Goal: Information Seeking & Learning: Learn about a topic

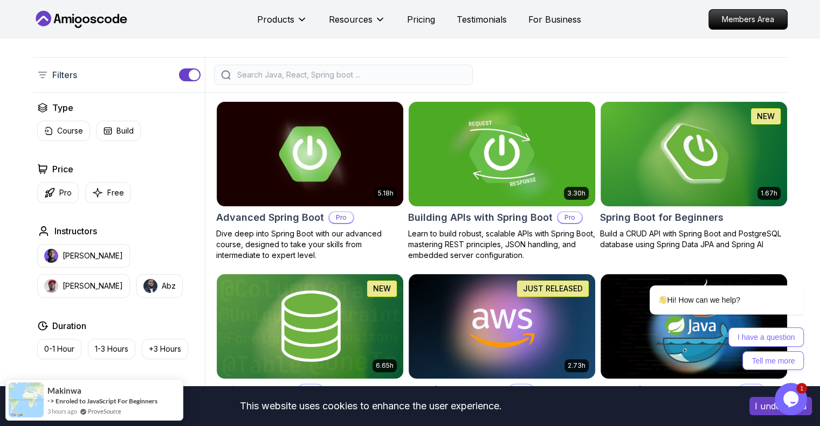
scroll to position [269, 0]
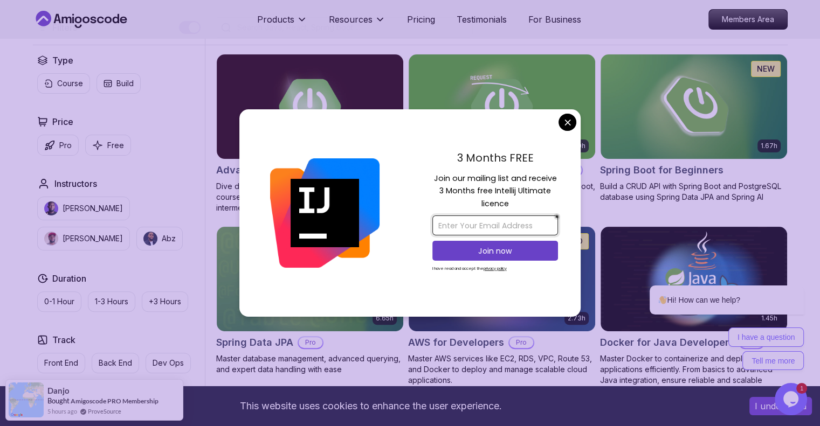
click at [510, 227] on input "email" at bounding box center [495, 226] width 126 height 20
type input "aathikailmudeen@gmail.com"
click at [523, 249] on p "Join now" at bounding box center [495, 251] width 102 height 11
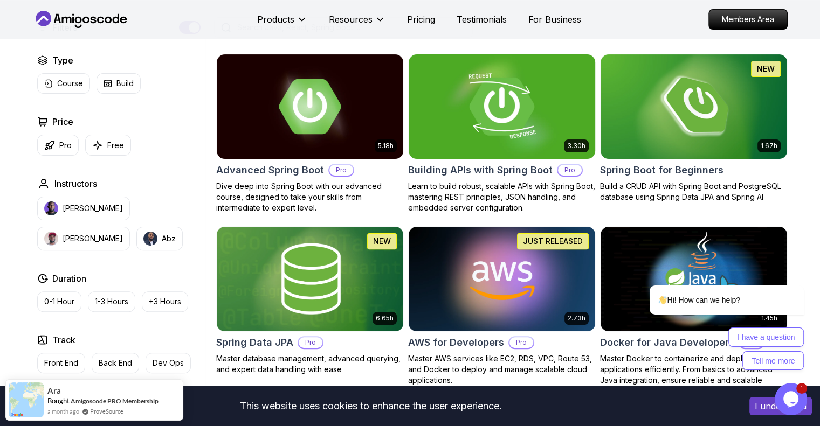
click at [487, 71] on img at bounding box center [502, 106] width 196 height 109
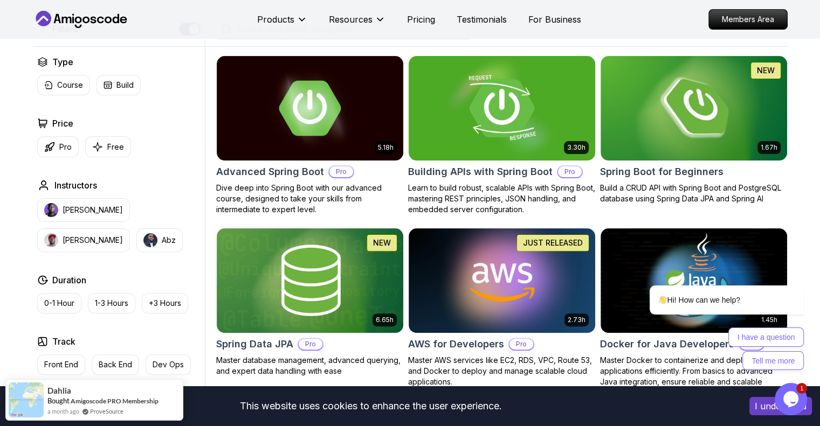
scroll to position [269, 0]
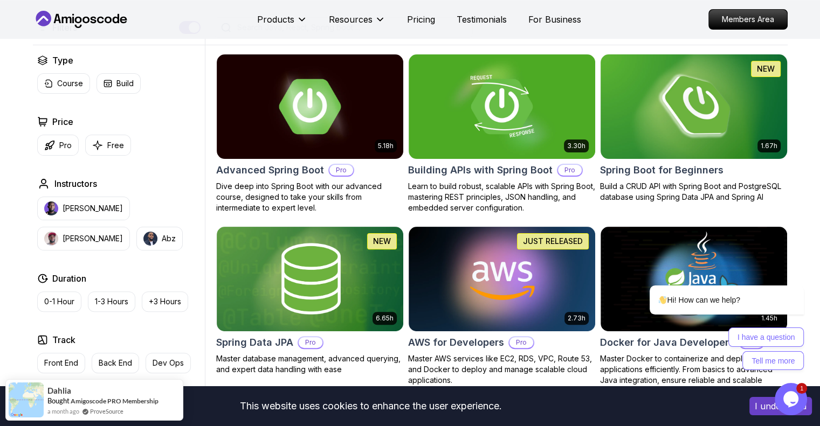
click at [694, 145] on img at bounding box center [693, 106] width 196 height 109
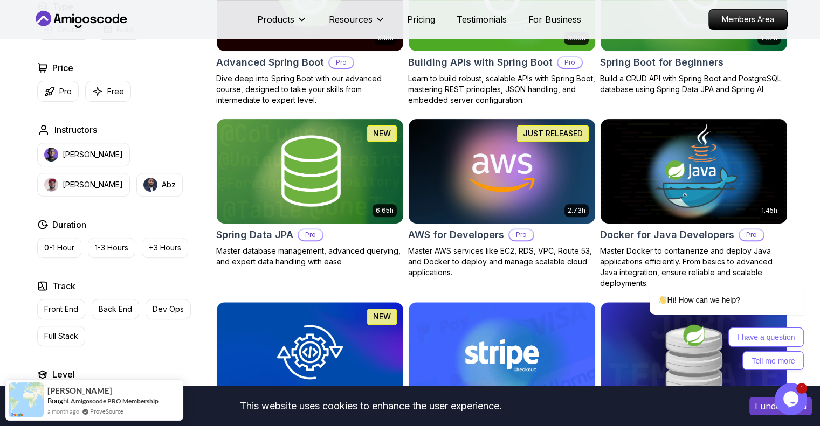
scroll to position [431, 0]
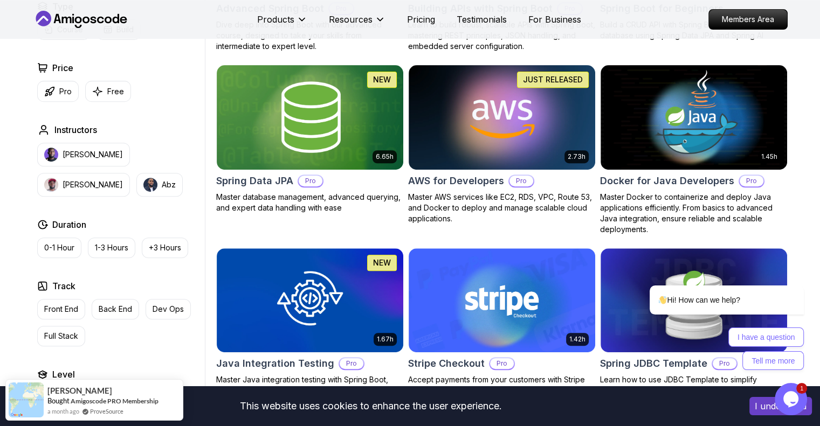
click at [764, 404] on button "I understand" at bounding box center [780, 406] width 63 height 18
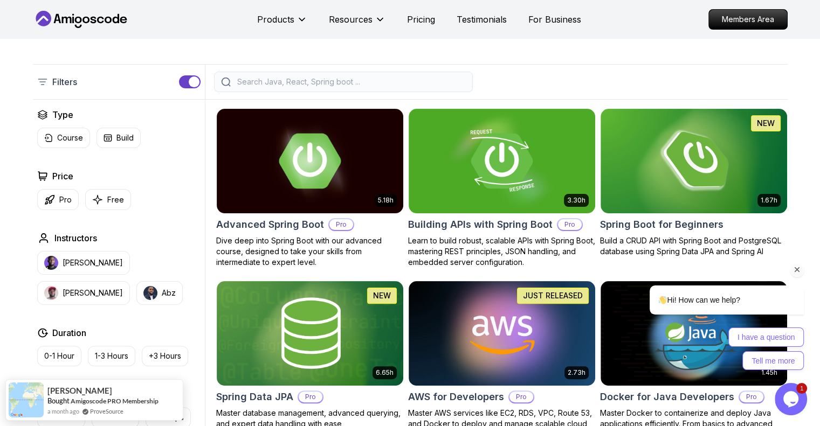
scroll to position [216, 0]
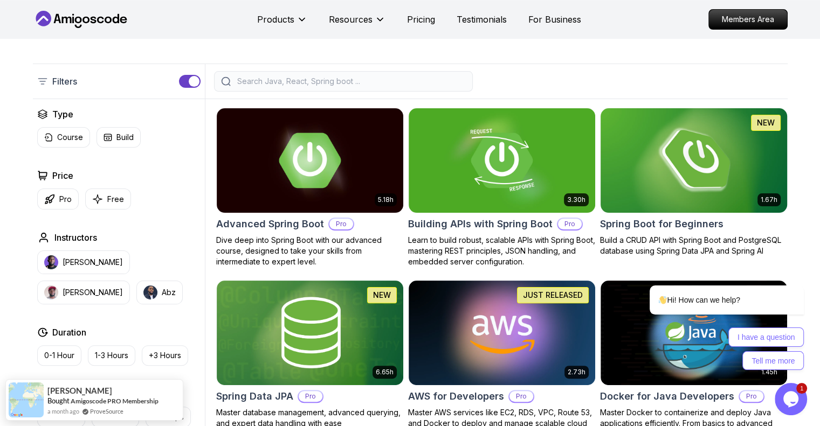
click at [679, 186] on img at bounding box center [693, 160] width 196 height 109
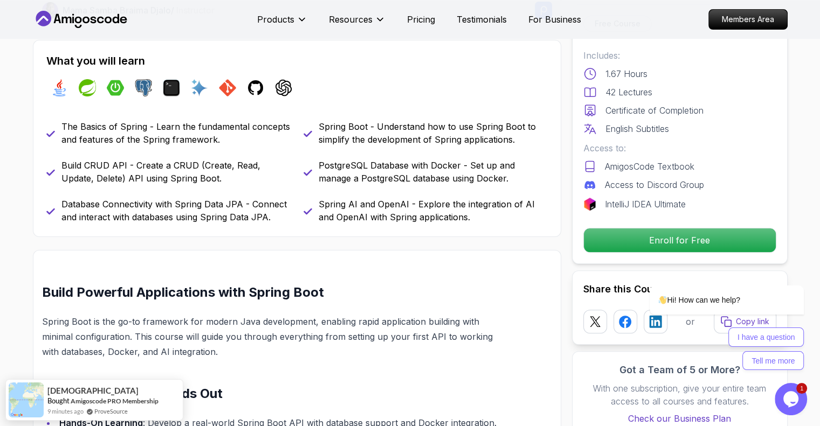
scroll to position [431, 0]
click at [735, 240] on div "Hi! How can we help? I have a question Tell me more" at bounding box center [712, 280] width 194 height 189
click at [684, 234] on div "Hi! How can we help? I have a question Tell me more" at bounding box center [712, 280] width 194 height 189
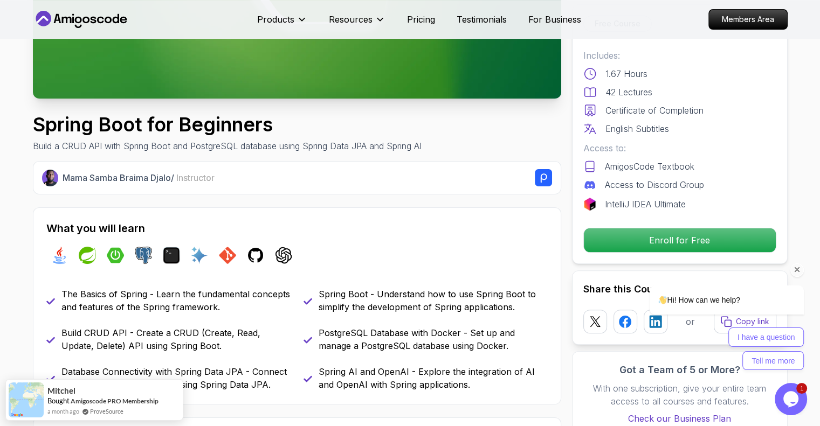
scroll to position [269, 0]
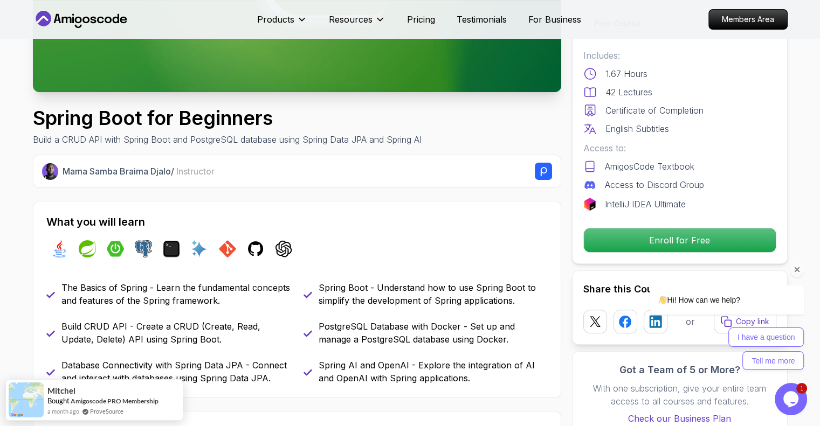
click at [798, 270] on icon "Chat attention grabber" at bounding box center [797, 270] width 10 height 10
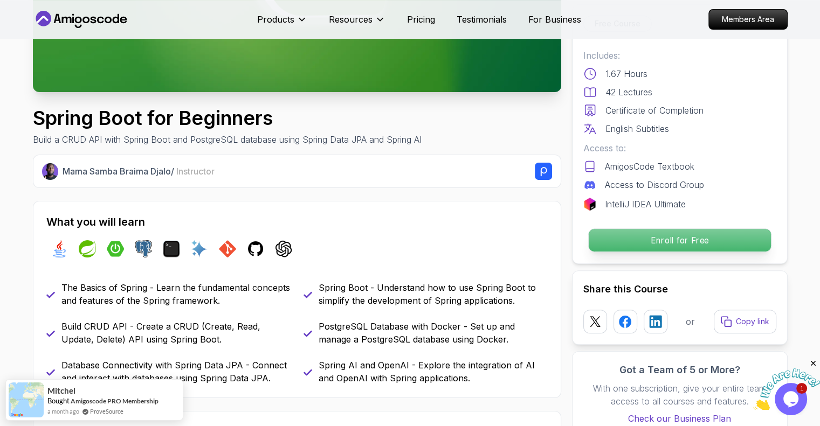
click at [682, 235] on p "Enroll for Free" at bounding box center [679, 240] width 182 height 23
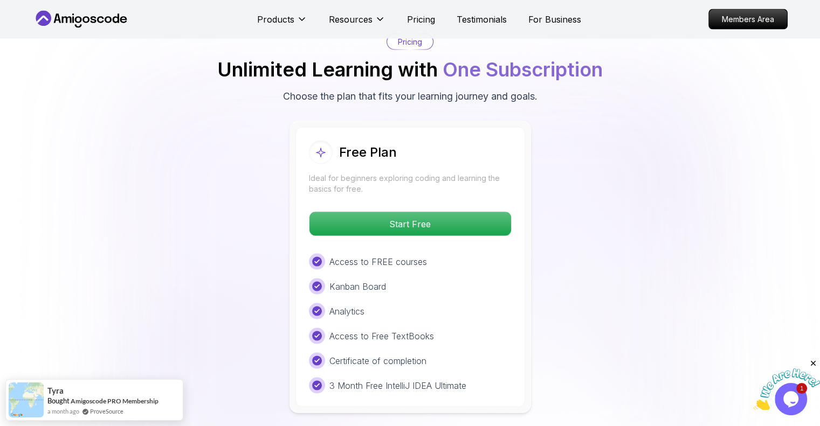
scroll to position [2220, 0]
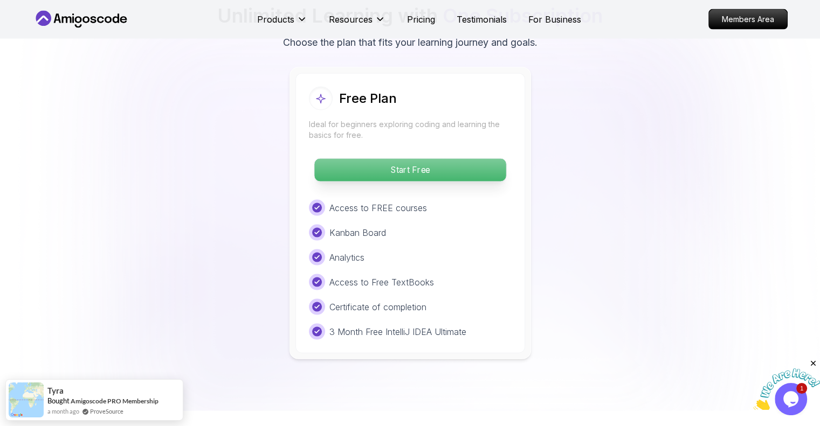
click at [429, 159] on p "Start Free" at bounding box center [409, 170] width 191 height 23
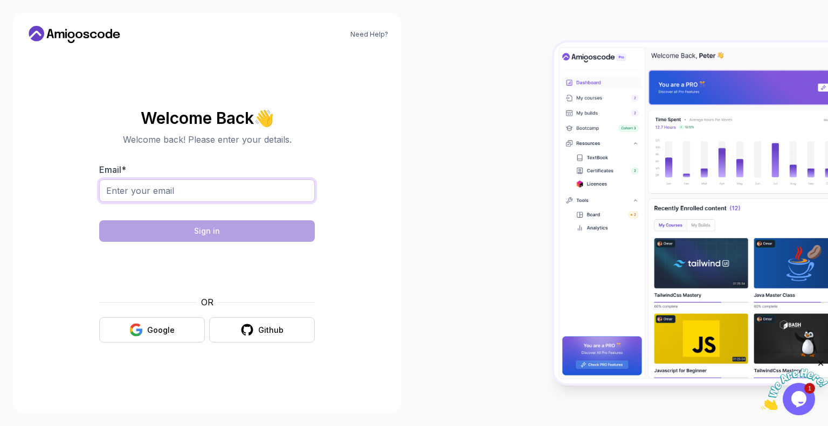
click at [247, 182] on input "Email *" at bounding box center [207, 190] width 216 height 23
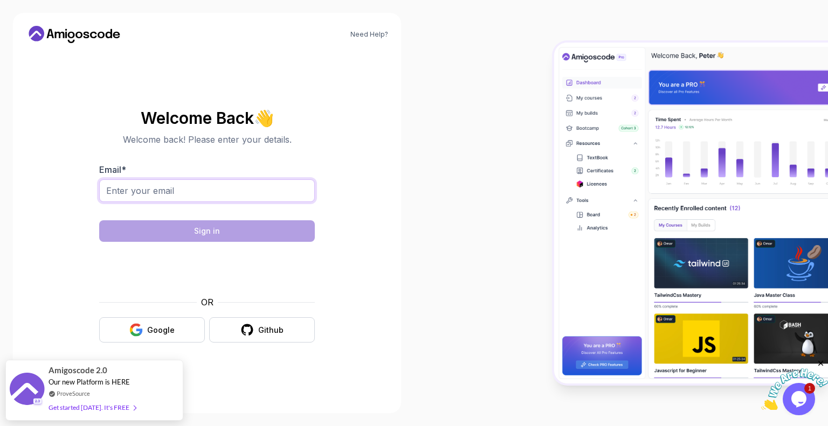
type input "aathikailmudeen@gmail.com"
click at [265, 182] on input "aathikailmudeen@gmail.com" at bounding box center [207, 190] width 216 height 23
click at [248, 197] on input "aathikailmudeen@gmail.com" at bounding box center [207, 190] width 216 height 23
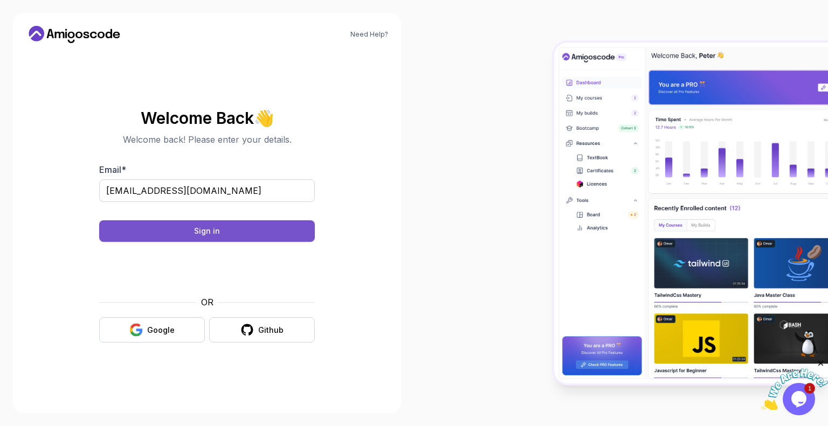
click at [192, 232] on button "Sign in" at bounding box center [207, 231] width 216 height 22
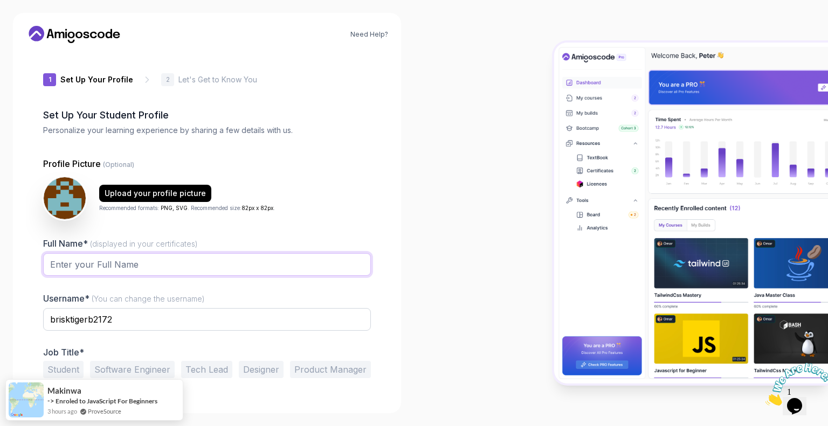
click at [218, 263] on input "Full Name* (displayed in your certificates)" at bounding box center [207, 264] width 328 height 23
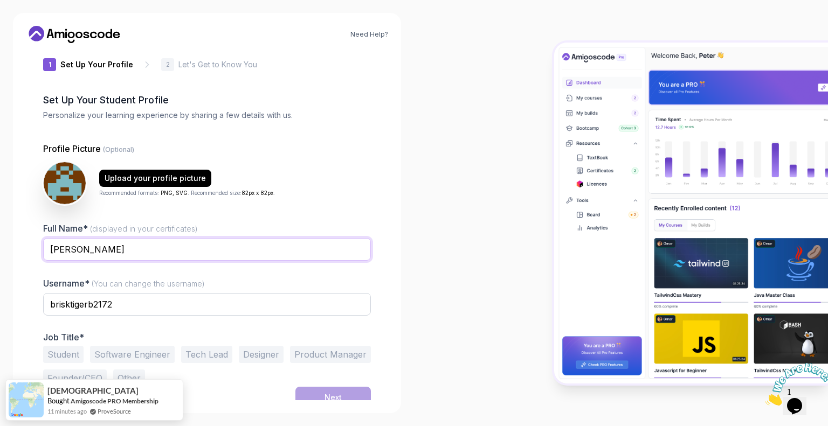
scroll to position [23, 0]
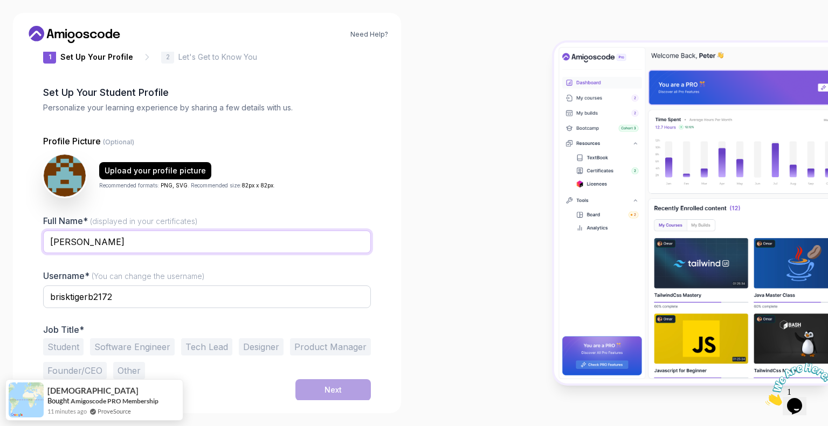
type input "Aathika Ilmudeen"
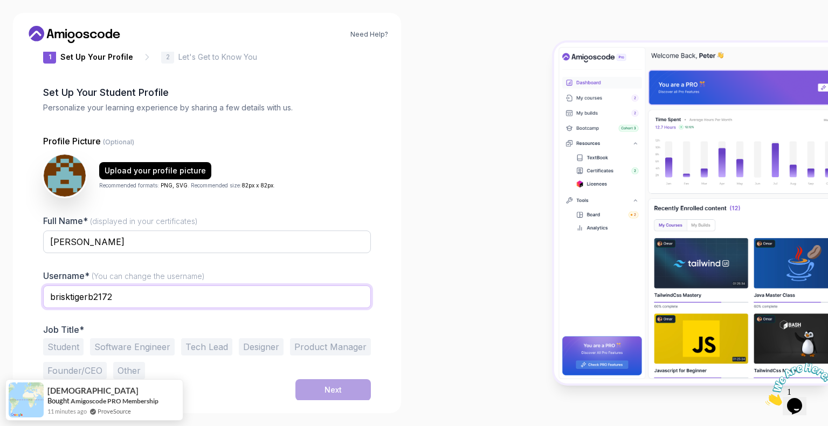
click at [172, 296] on input "brisktigerb2172" at bounding box center [207, 297] width 328 height 23
type input "b"
type input "aathi1125#"
click at [51, 345] on button "Student" at bounding box center [63, 346] width 40 height 17
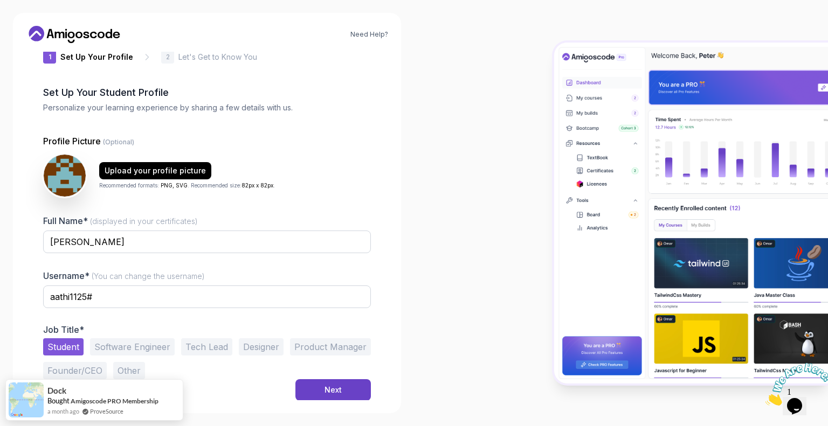
click at [106, 345] on button "Software Engineer" at bounding box center [132, 346] width 85 height 17
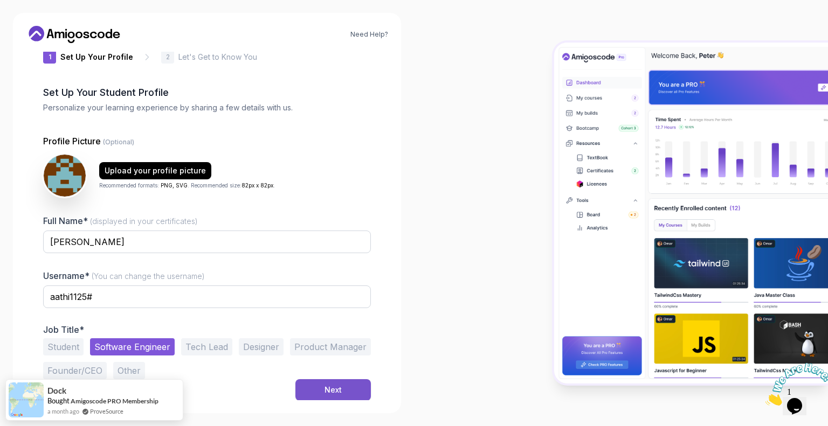
click at [334, 391] on div "Next" at bounding box center [332, 390] width 17 height 11
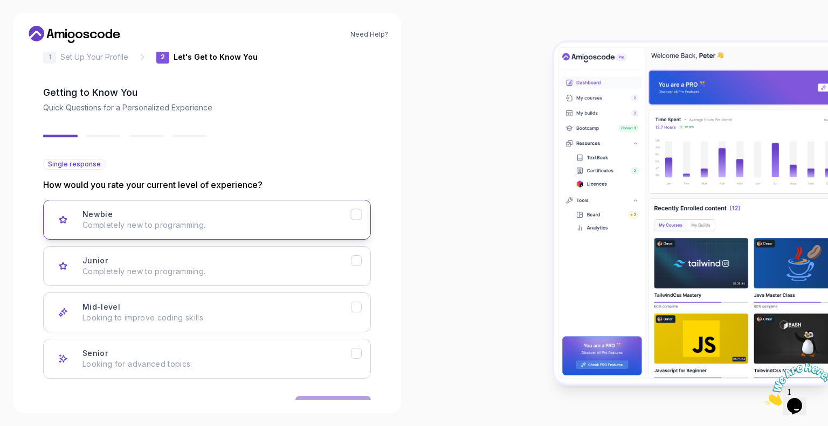
scroll to position [56, 0]
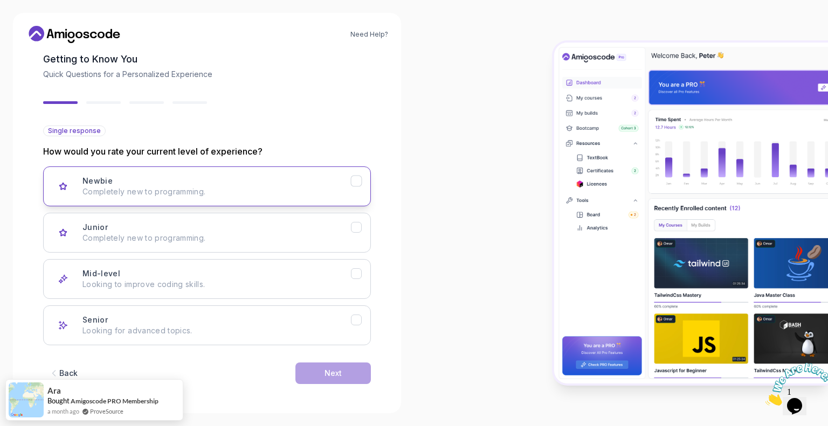
click at [256, 188] on p "Completely new to programming." at bounding box center [216, 191] width 268 height 11
click at [356, 363] on button "Next" at bounding box center [332, 374] width 75 height 22
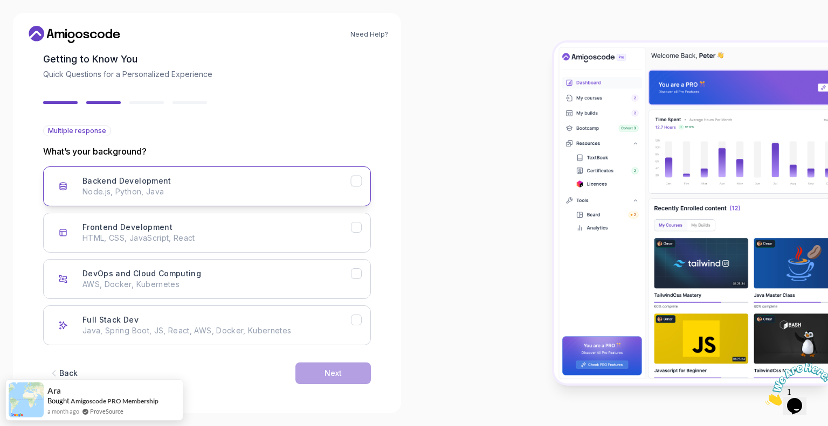
click at [186, 186] on p "Node.js, Python, Java" at bounding box center [216, 191] width 268 height 11
click at [338, 369] on div "Next" at bounding box center [332, 373] width 17 height 11
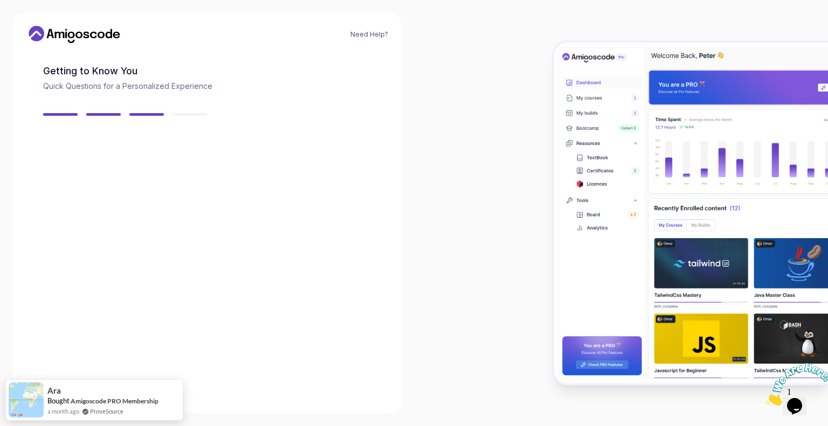
scroll to position [44, 0]
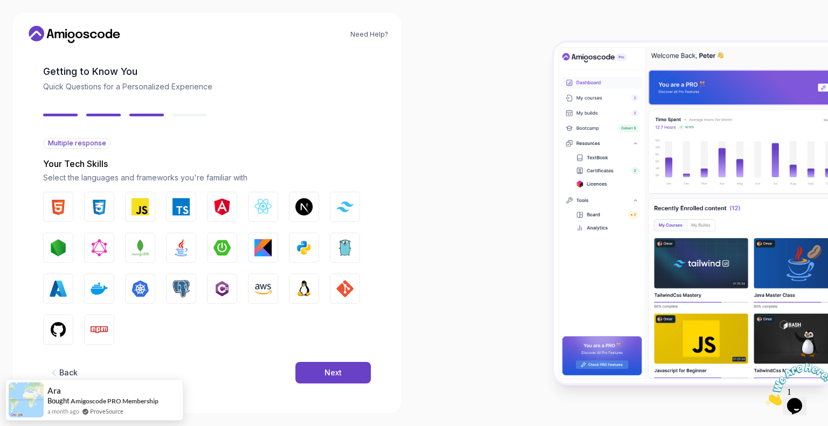
click at [67, 366] on button "Back" at bounding box center [63, 373] width 40 height 22
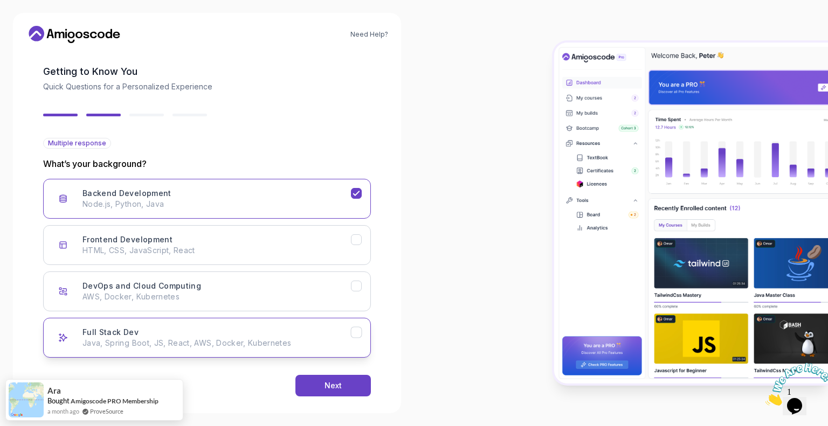
click at [193, 332] on div "Full Stack Dev Java, Spring Boot, JS, React, AWS, Docker, Kubernetes" at bounding box center [216, 338] width 268 height 22
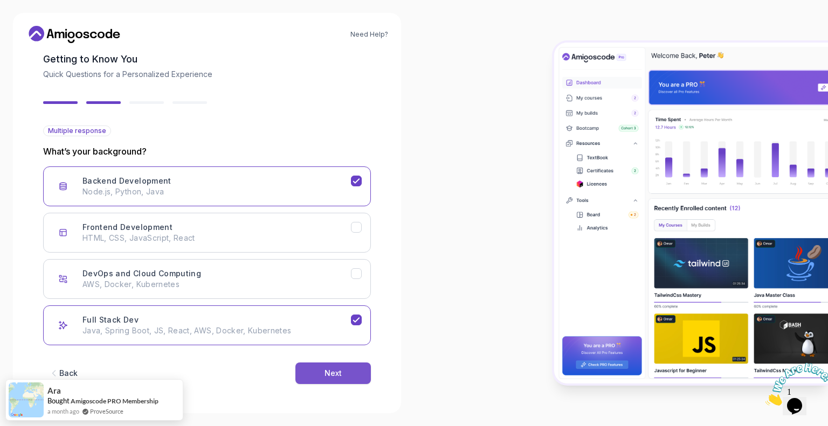
click at [304, 370] on button "Next" at bounding box center [332, 374] width 75 height 22
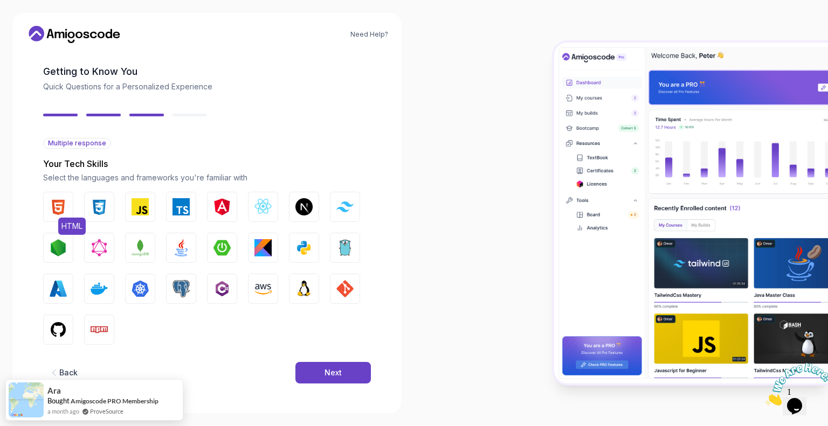
click at [58, 209] on img "button" at bounding box center [58, 206] width 17 height 17
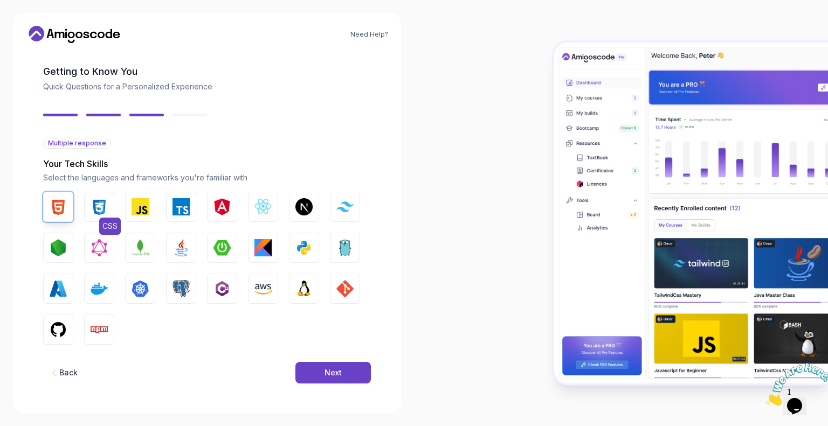
click at [92, 210] on img "button" at bounding box center [99, 206] width 17 height 17
click at [140, 206] on img "button" at bounding box center [139, 206] width 17 height 17
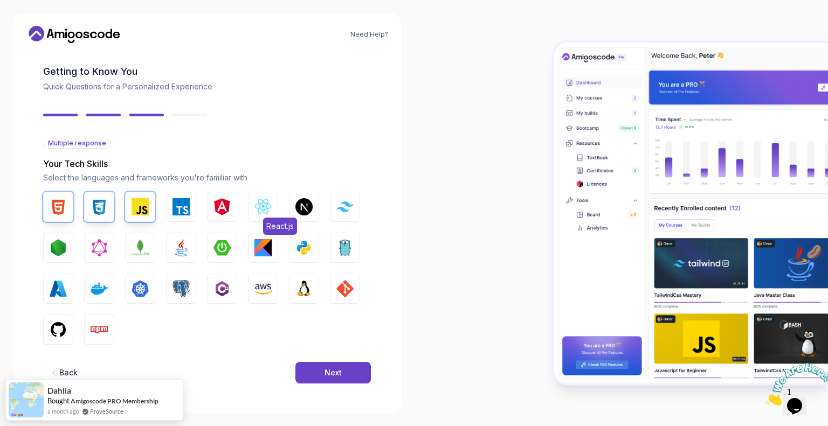
click at [261, 206] on img "button" at bounding box center [262, 206] width 17 height 17
click at [142, 241] on img "button" at bounding box center [139, 247] width 17 height 17
click at [195, 249] on button "Java" at bounding box center [181, 248] width 30 height 30
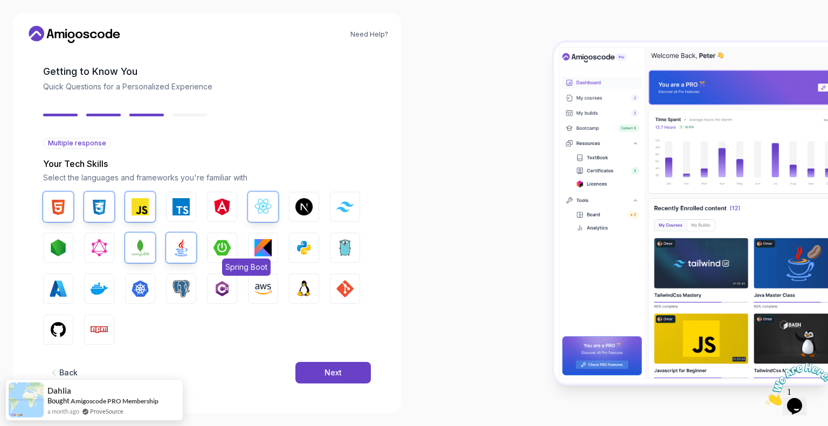
click at [226, 247] on img "button" at bounding box center [221, 247] width 17 height 17
click at [293, 254] on button "Python" at bounding box center [304, 248] width 30 height 30
click at [66, 248] on img "button" at bounding box center [58, 247] width 17 height 17
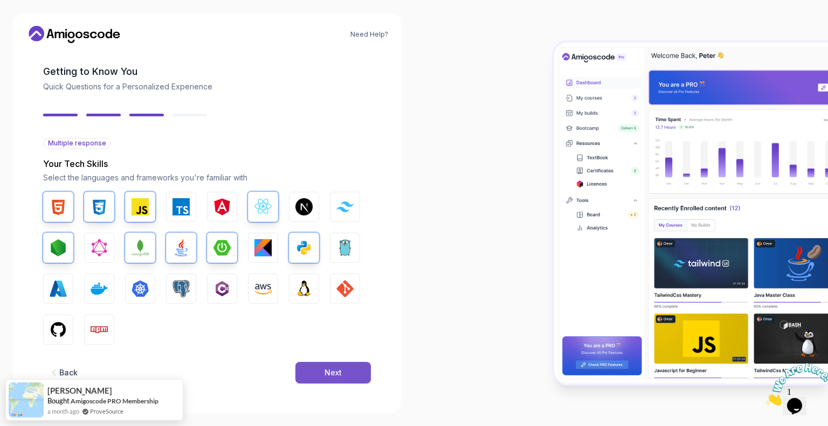
click at [341, 373] on div "Next" at bounding box center [332, 372] width 17 height 11
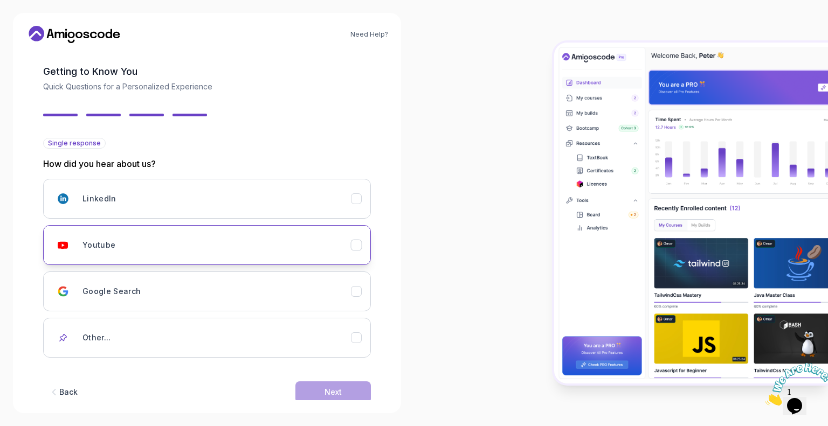
click at [288, 241] on div "Youtube" at bounding box center [216, 245] width 268 height 22
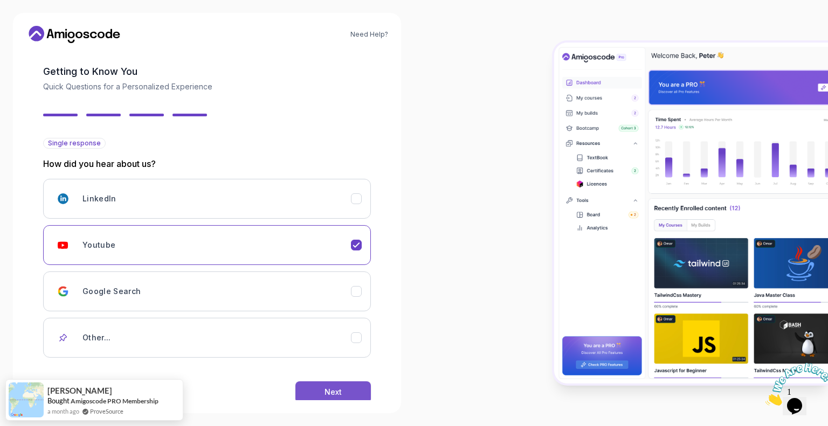
click at [322, 388] on button "Next" at bounding box center [332, 392] width 75 height 22
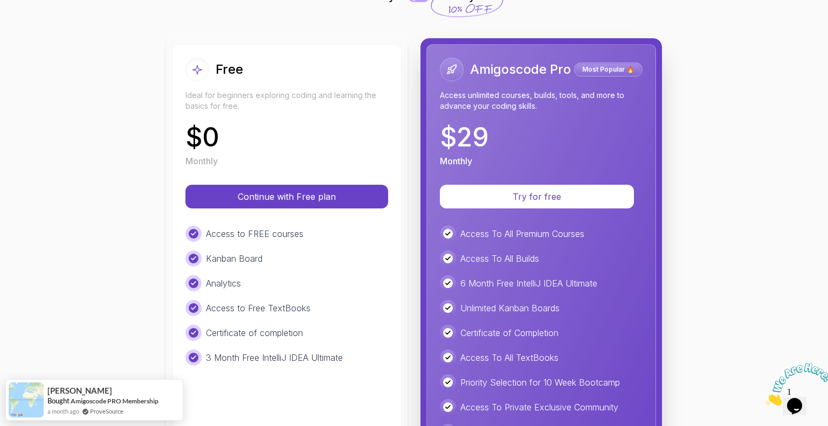
scroll to position [54, 0]
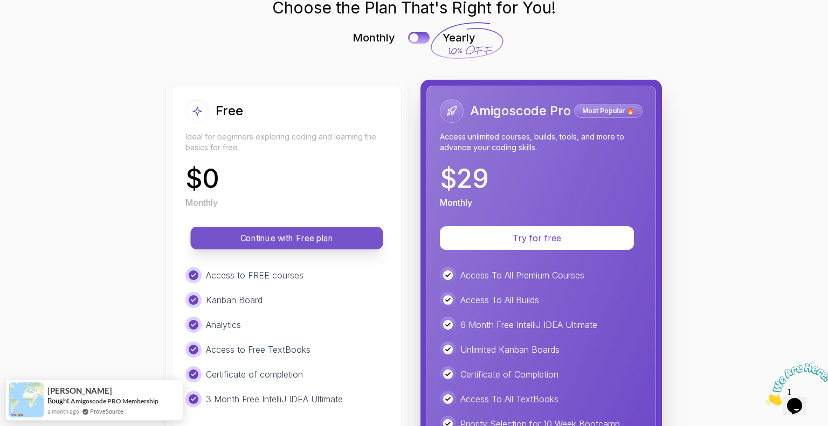
click at [324, 233] on p "Continue with Free plan" at bounding box center [287, 238] width 168 height 12
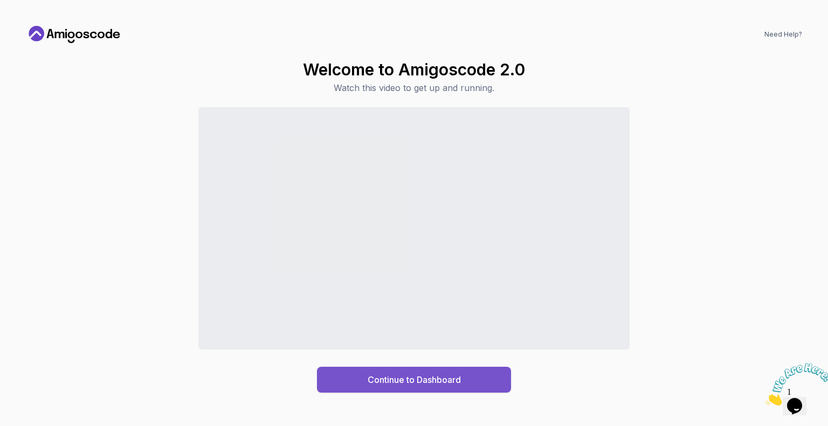
click at [430, 383] on div "Continue to Dashboard" at bounding box center [413, 379] width 93 height 13
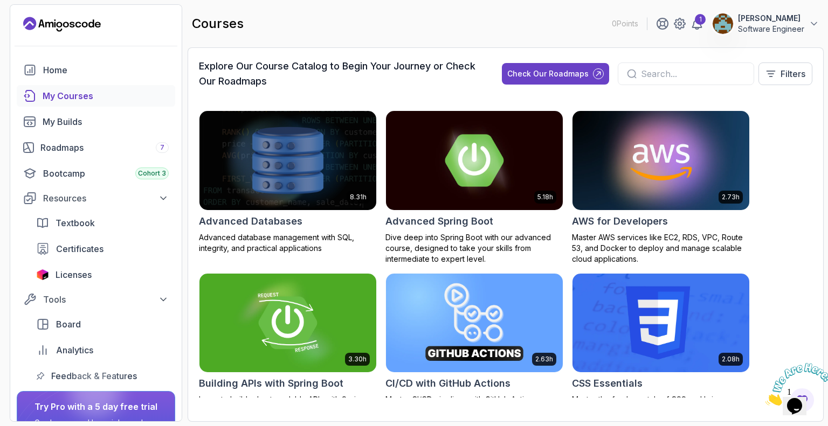
click at [646, 72] on input "text" at bounding box center [693, 73] width 104 height 13
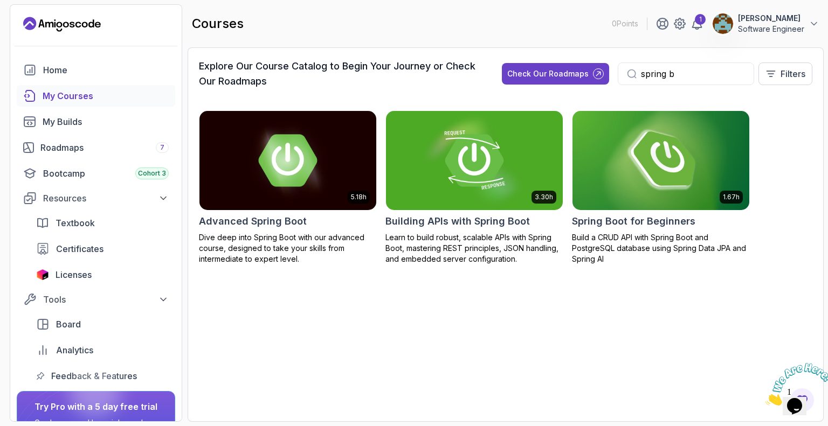
type input "spring b"
click at [664, 180] on img at bounding box center [660, 160] width 185 height 104
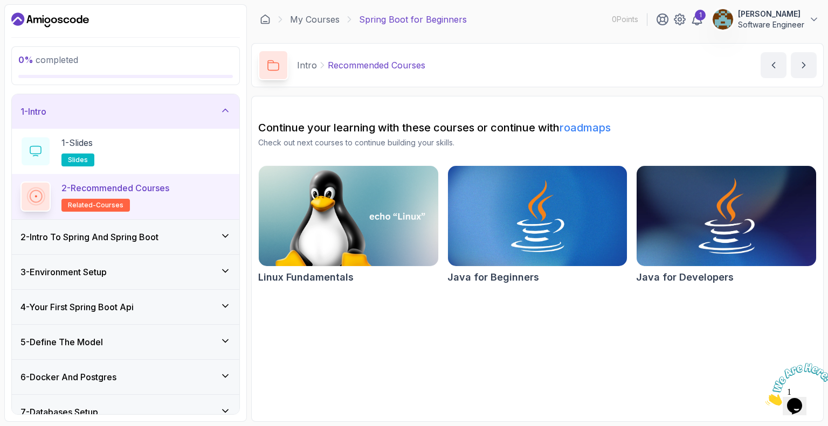
click at [724, 232] on img at bounding box center [726, 216] width 188 height 106
click at [113, 246] on div "2 - Intro To Spring And Spring Boot" at bounding box center [125, 237] width 227 height 34
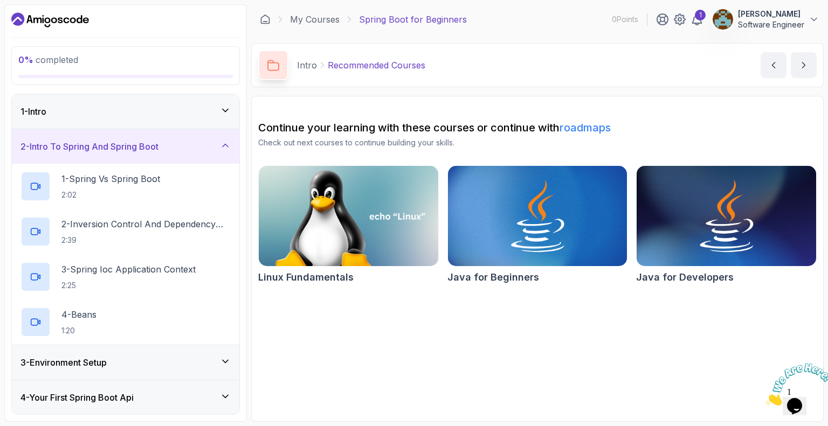
click at [198, 114] on div "1 - Intro" at bounding box center [125, 111] width 210 height 13
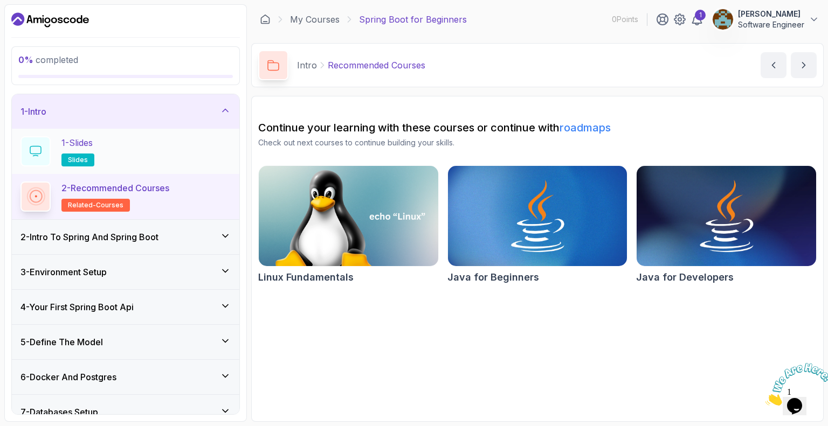
click at [144, 148] on div "1 - Slides slides" at bounding box center [125, 151] width 210 height 30
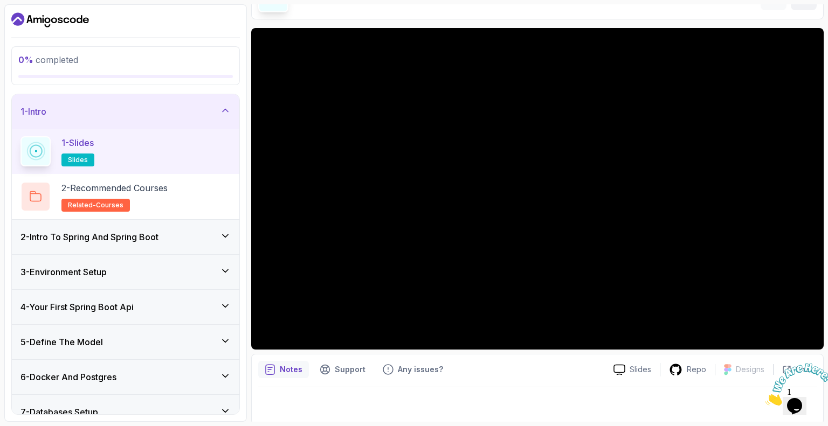
scroll to position [70, 0]
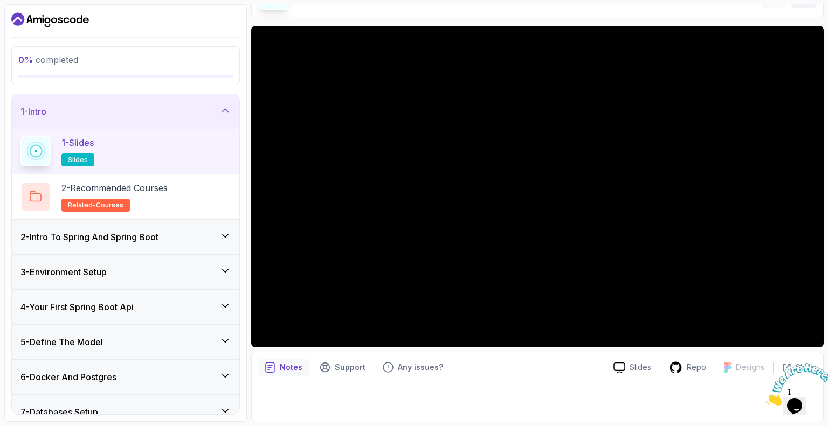
drag, startPoint x: 237, startPoint y: 171, endPoint x: 211, endPoint y: 165, distance: 26.9
click at [211, 165] on div "1 - Slides slides" at bounding box center [125, 151] width 227 height 45
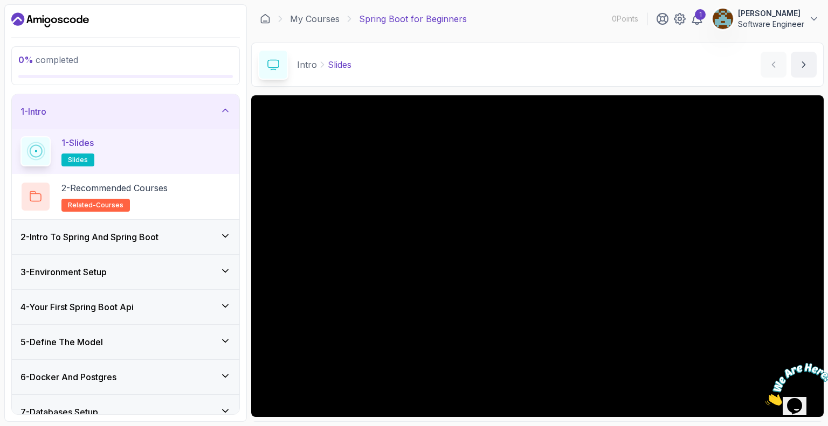
scroll to position [0, 0]
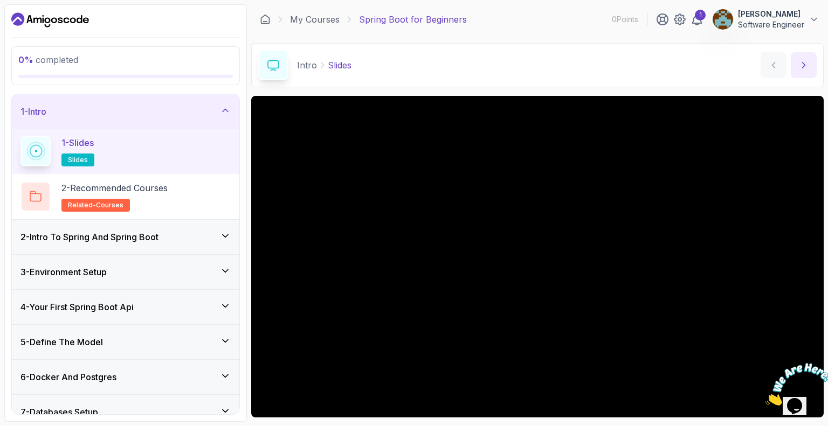
click at [804, 70] on icon "next content" at bounding box center [803, 65] width 11 height 11
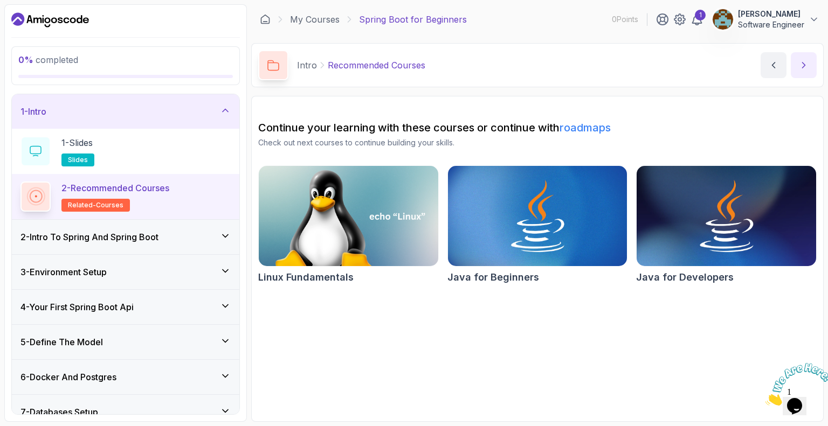
click at [806, 54] on button "next content" at bounding box center [803, 65] width 26 height 26
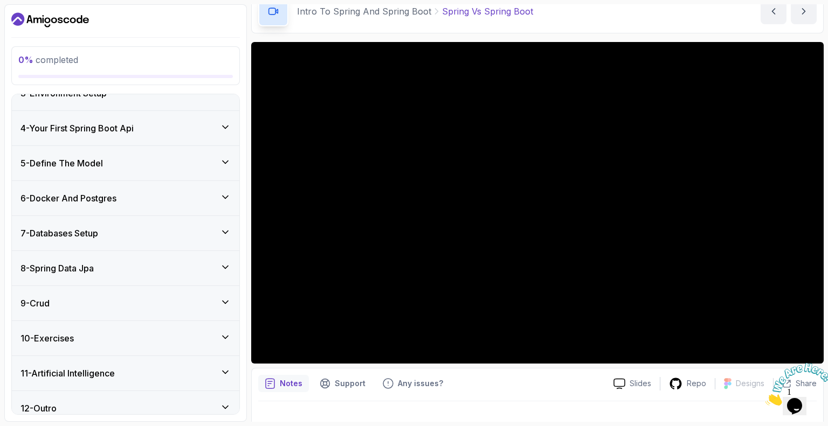
scroll to position [278, 0]
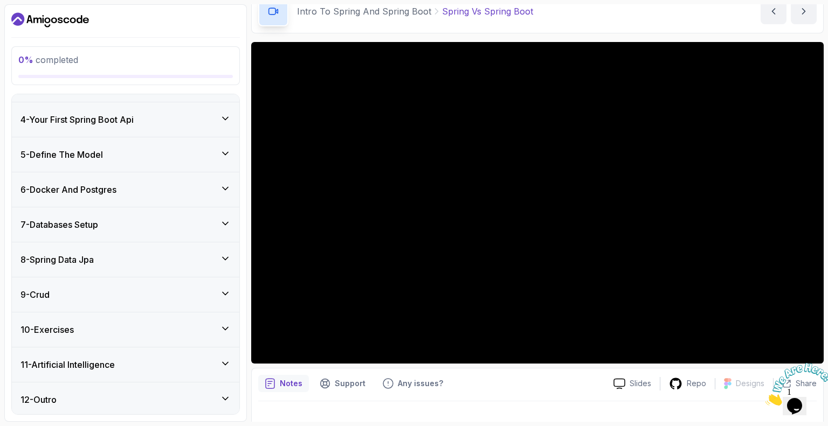
click at [292, 381] on p "Notes" at bounding box center [291, 383] width 23 height 11
click at [270, 385] on icon "notes button" at bounding box center [270, 383] width 11 height 11
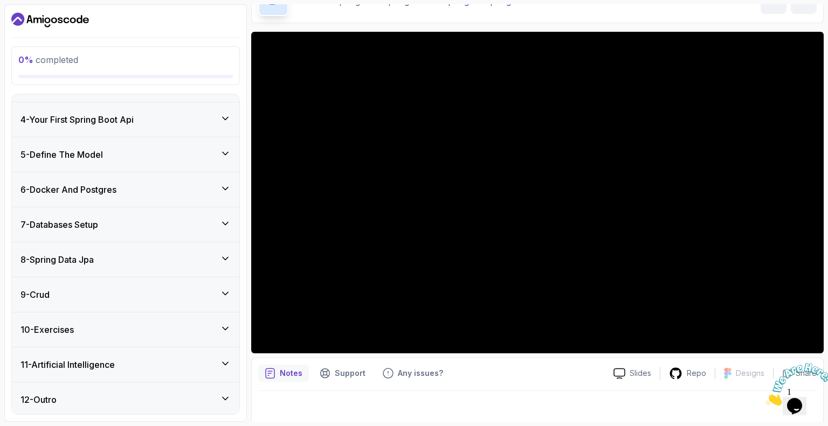
scroll to position [70, 0]
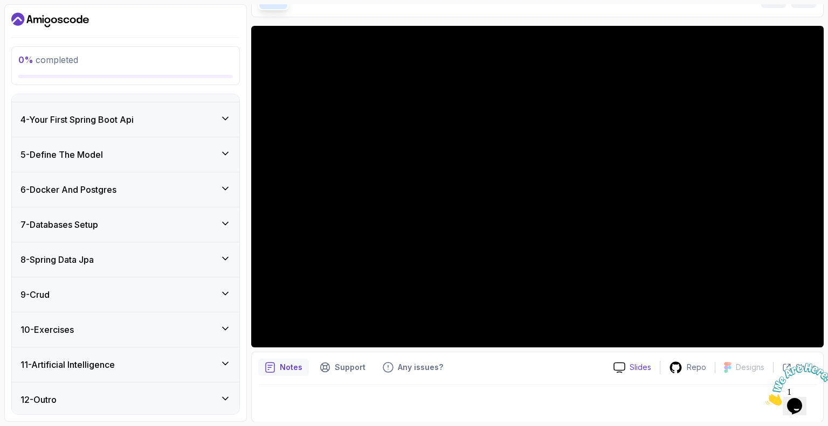
click at [635, 366] on p "Slides" at bounding box center [640, 367] width 22 height 11
click at [765, 398] on icon "Close" at bounding box center [765, 402] width 0 height 9
click at [800, 403] on icon "Opens Chat This icon Opens the chat window." at bounding box center [794, 406] width 17 height 17
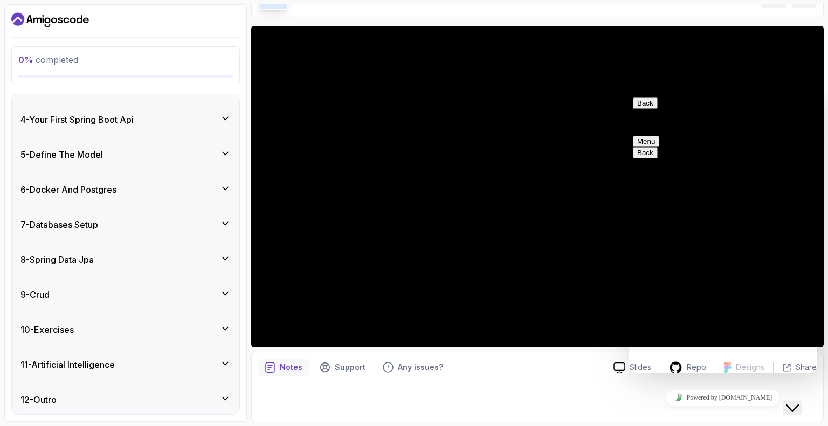
click at [628, 93] on textarea at bounding box center [628, 93] width 0 height 0
type textarea "how to download the slides"
click at [628, 93] on div "how to download the slides Rate this chat Insert emoji" at bounding box center [628, 93] width 0 height 0
click at [628, 93] on textarea "how to download the slides" at bounding box center [628, 93] width 0 height 0
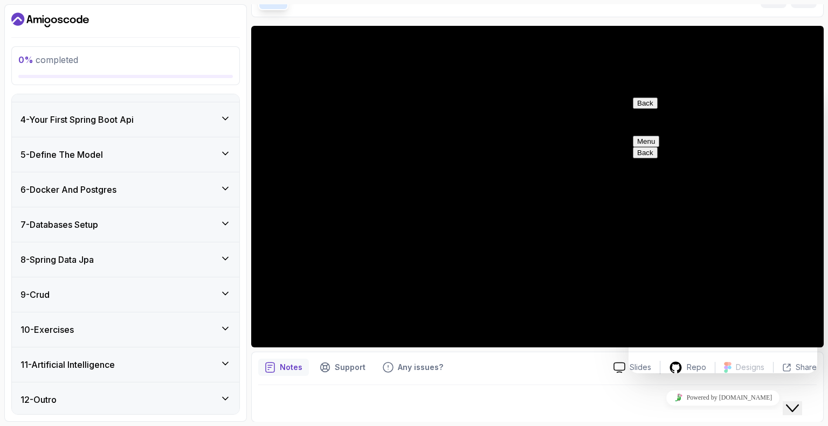
type textarea "C"
type textarea "Hello"
click at [659, 136] on button "Menu" at bounding box center [646, 141] width 26 height 11
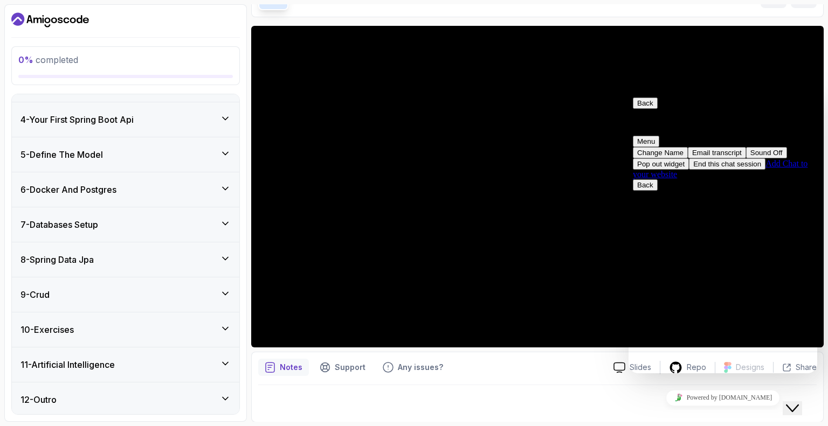
scroll to position [228, 0]
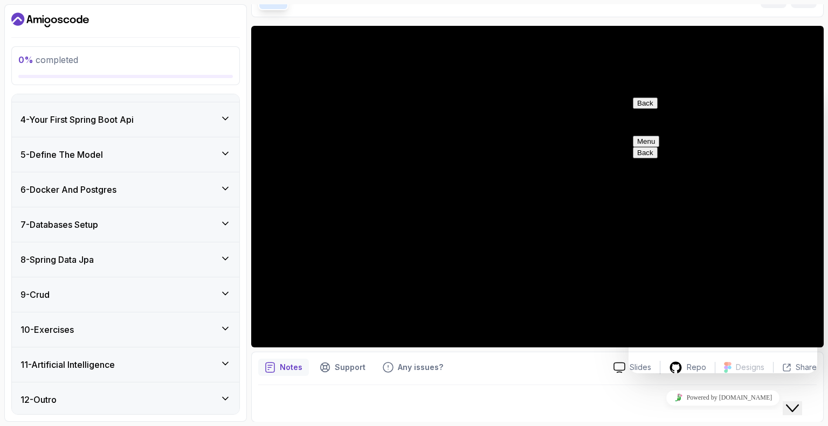
scroll to position [120, 0]
type input "Aathika"
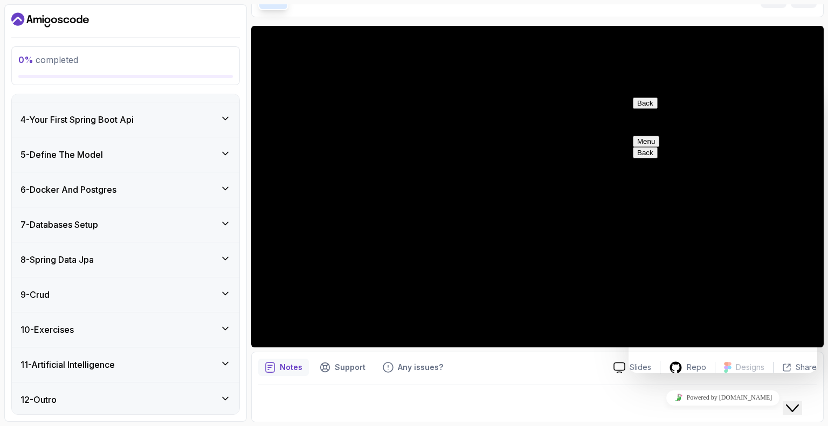
type input "aathikailmudeen@gmail.com"
type input "94714950456"
type input "Download the slides"
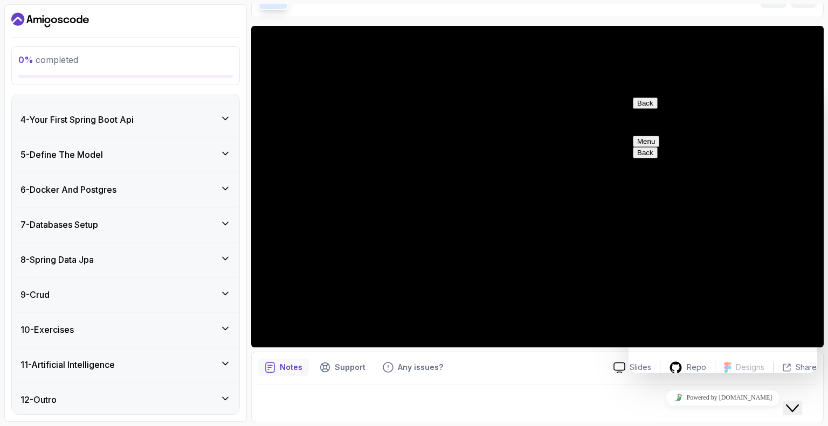
type textarea "How to download the course slides"
click at [644, 109] on button "Back" at bounding box center [645, 103] width 25 height 11
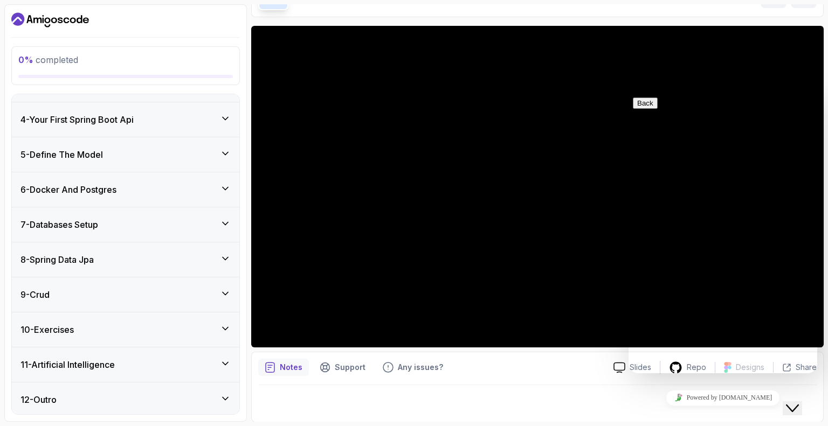
scroll to position [47, 0]
click at [791, 402] on div "Close Chat This icon closes the chat window." at bounding box center [792, 408] width 13 height 13
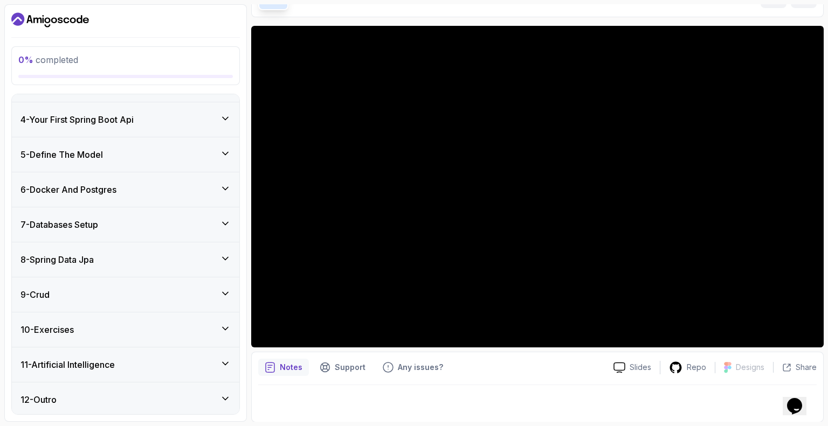
click at [288, 365] on p "Notes" at bounding box center [291, 367] width 23 height 11
drag, startPoint x: 287, startPoint y: 365, endPoint x: 690, endPoint y: 368, distance: 403.1
click at [690, 368] on p "Repo" at bounding box center [695, 367] width 19 height 11
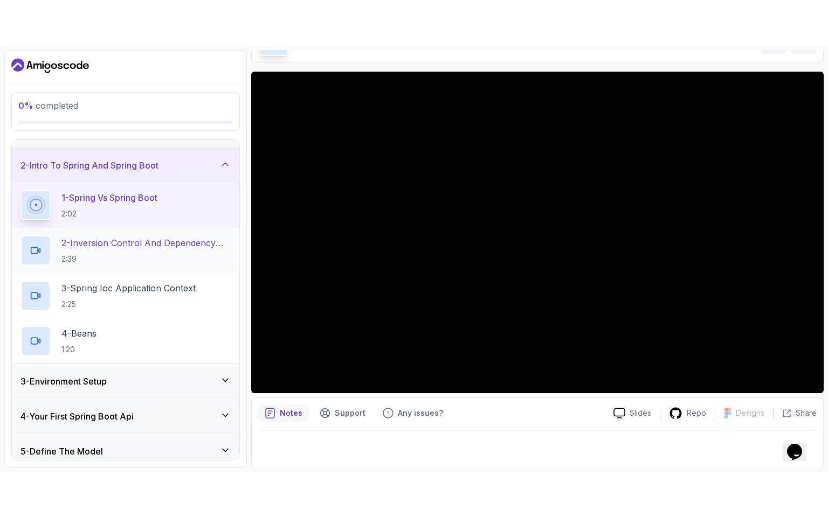
scroll to position [9, 0]
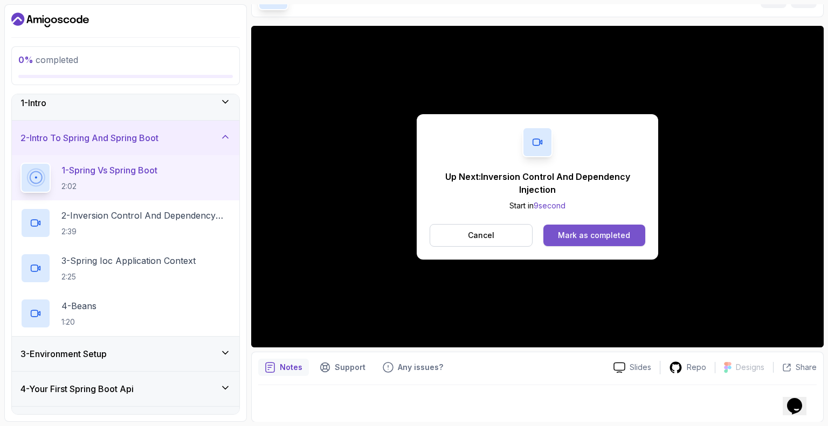
click at [614, 234] on div "Mark as completed" at bounding box center [594, 235] width 72 height 11
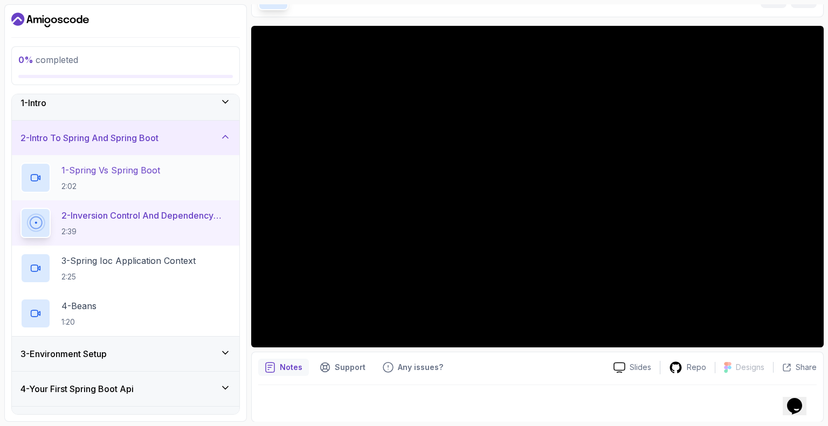
click at [74, 179] on h2 "1 - Spring Vs Spring Boot 2:02" at bounding box center [110, 178] width 99 height 28
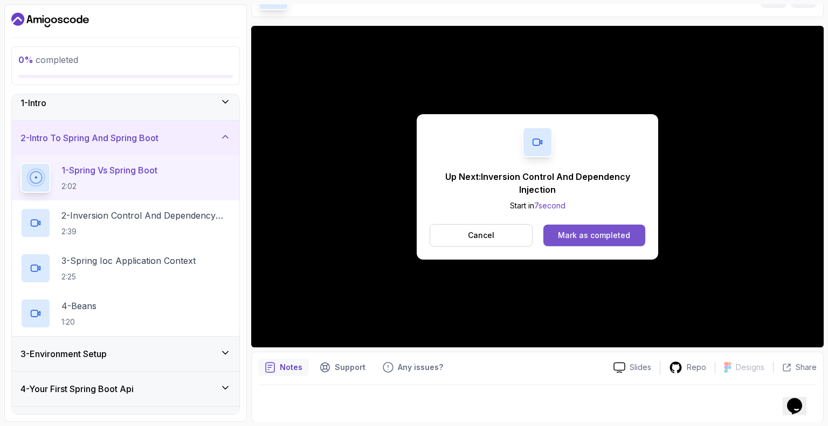
click at [609, 230] on div "Mark as completed" at bounding box center [594, 235] width 72 height 11
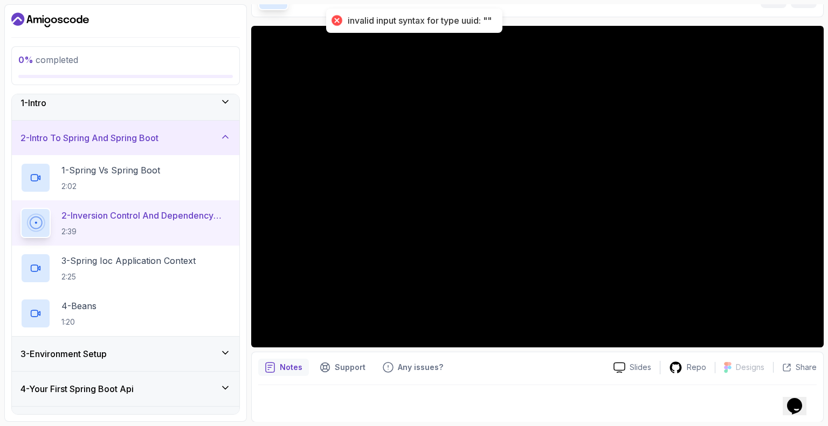
click at [452, 20] on div "invalid input syntax for type uuid: """ at bounding box center [420, 20] width 144 height 11
click at [99, 166] on p "1 - Spring Vs Spring Boot" at bounding box center [110, 170] width 99 height 13
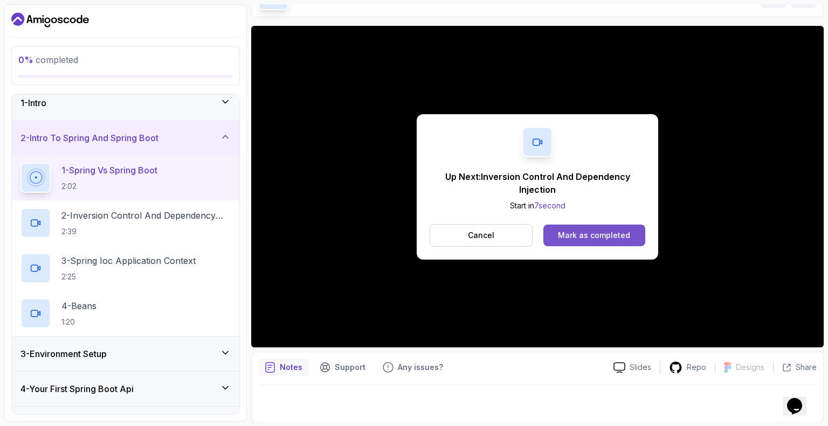
click at [595, 233] on div "Mark as completed" at bounding box center [594, 235] width 72 height 11
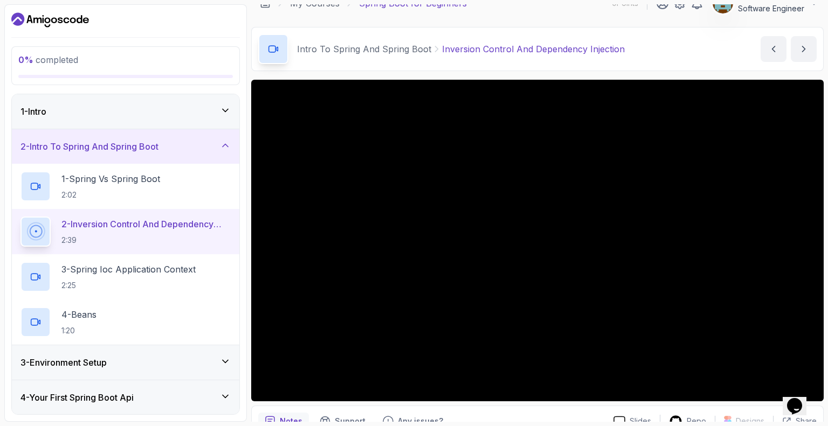
click at [101, 71] on div "0 % completed" at bounding box center [125, 65] width 214 height 25
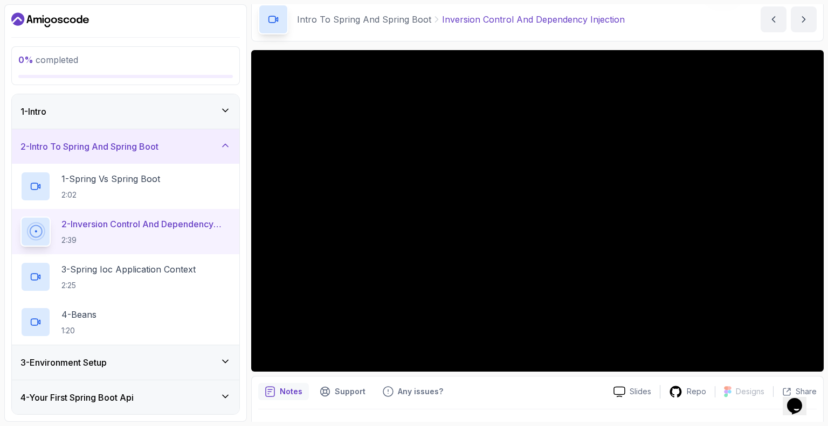
scroll to position [70, 0]
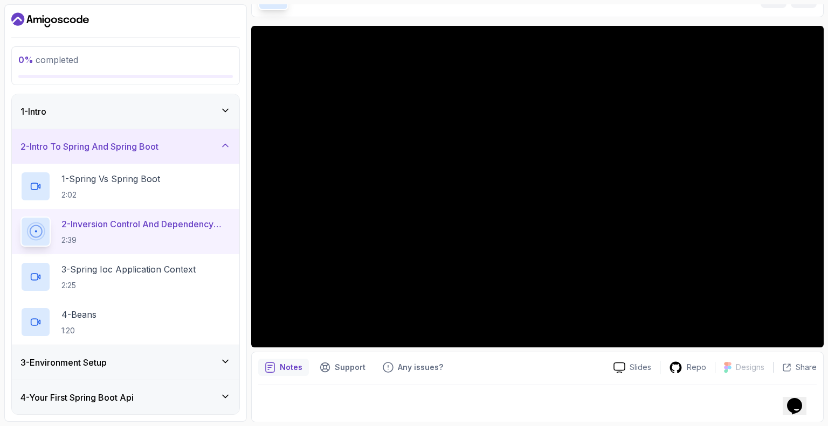
click at [189, 109] on div "1 - Intro" at bounding box center [125, 111] width 210 height 13
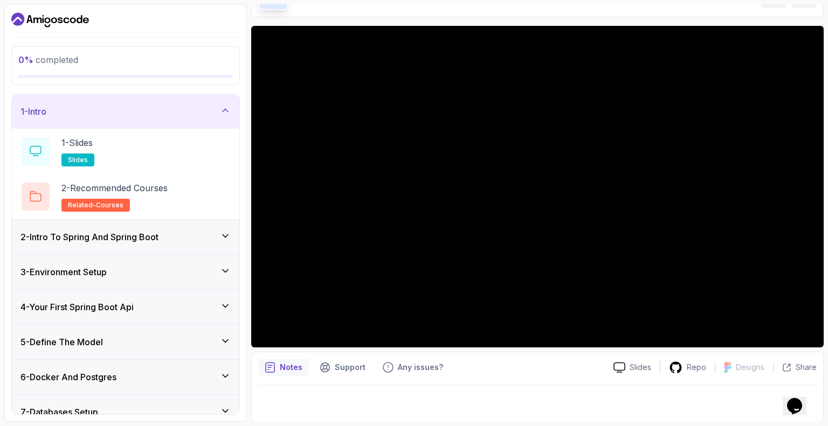
click at [205, 242] on div "2 - Intro To Spring And Spring Boot" at bounding box center [125, 237] width 210 height 13
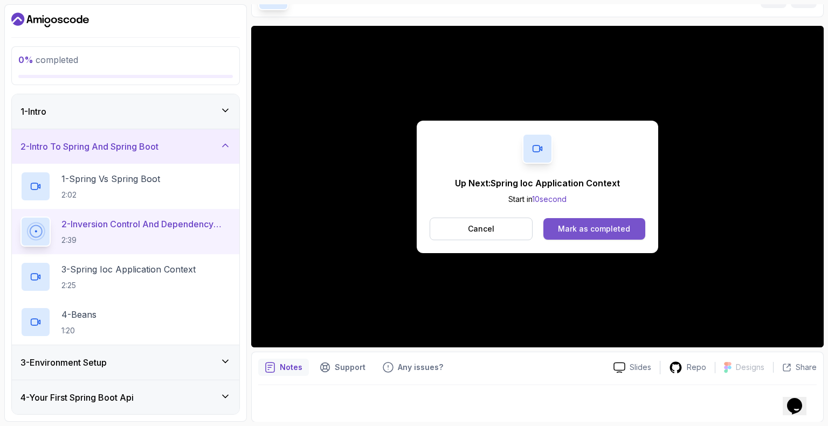
click at [584, 227] on div "Mark as completed" at bounding box center [594, 229] width 72 height 11
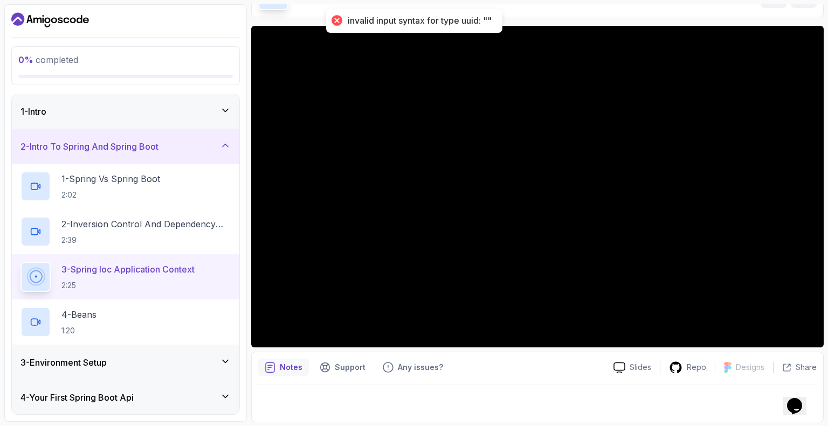
click at [458, 18] on div "invalid input syntax for type uuid: """ at bounding box center [420, 20] width 144 height 11
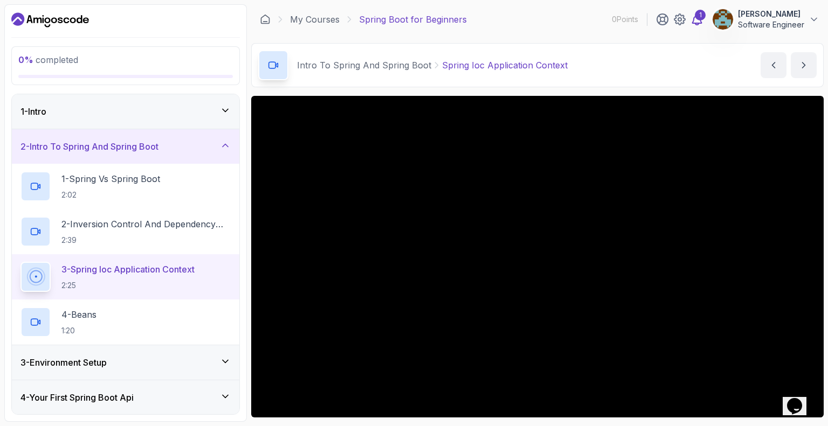
click at [703, 18] on div "1" at bounding box center [700, 15] width 11 height 11
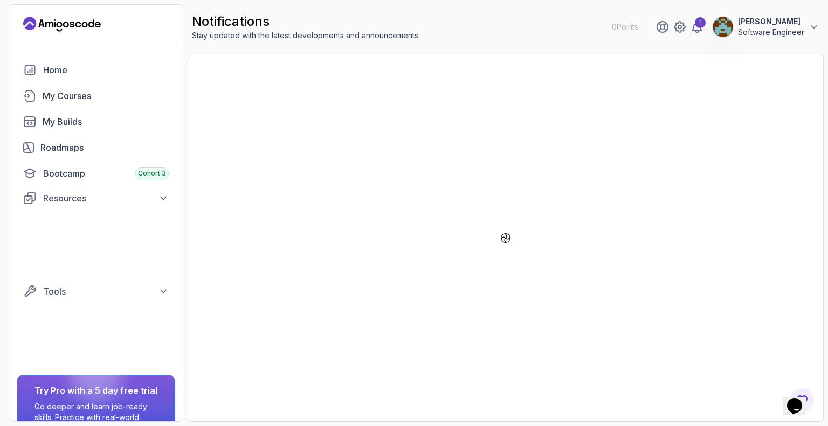
click at [505, 82] on div at bounding box center [505, 237] width 613 height 345
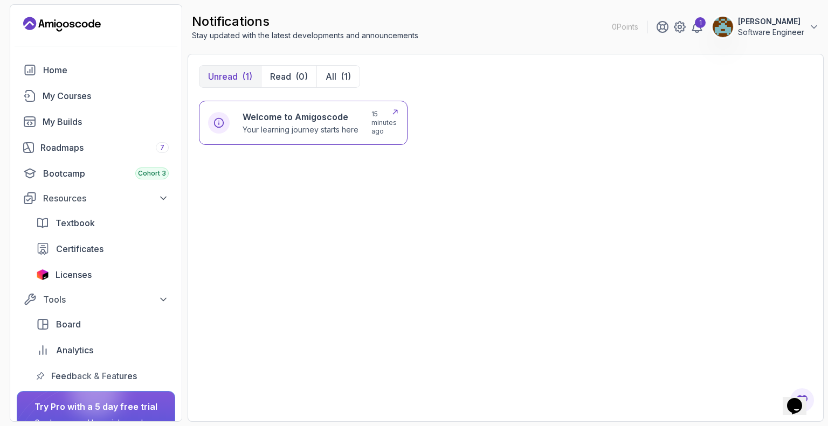
click at [372, 125] on p "15 minutes ago" at bounding box center [384, 123] width 27 height 26
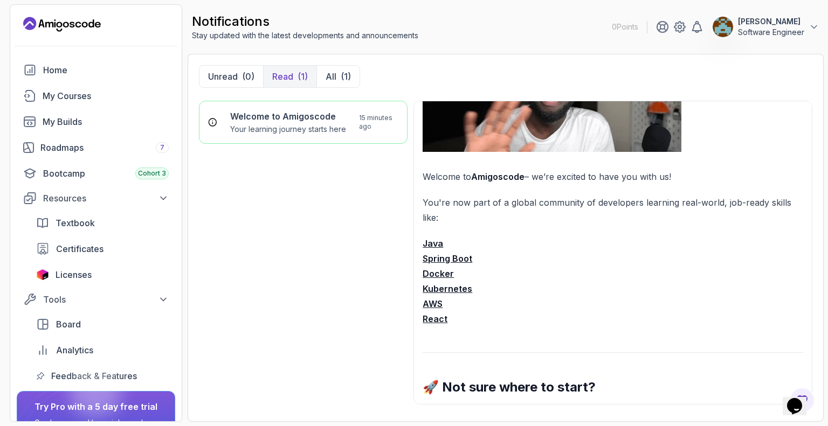
scroll to position [162, 0]
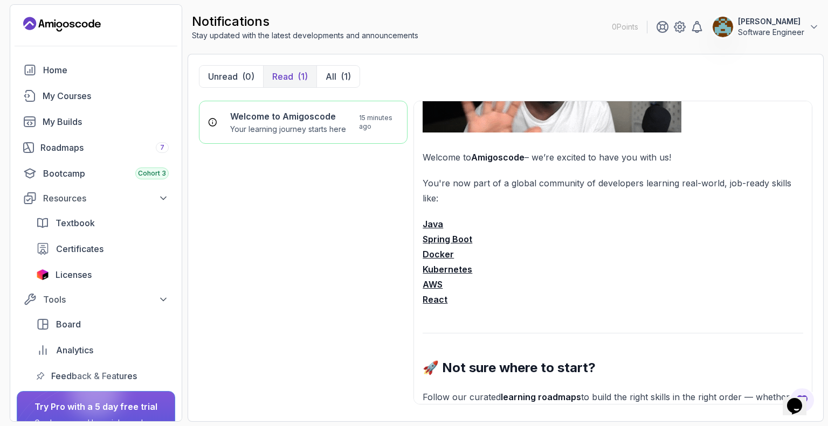
click at [458, 238] on strong "Spring Boot" at bounding box center [447, 239] width 50 height 11
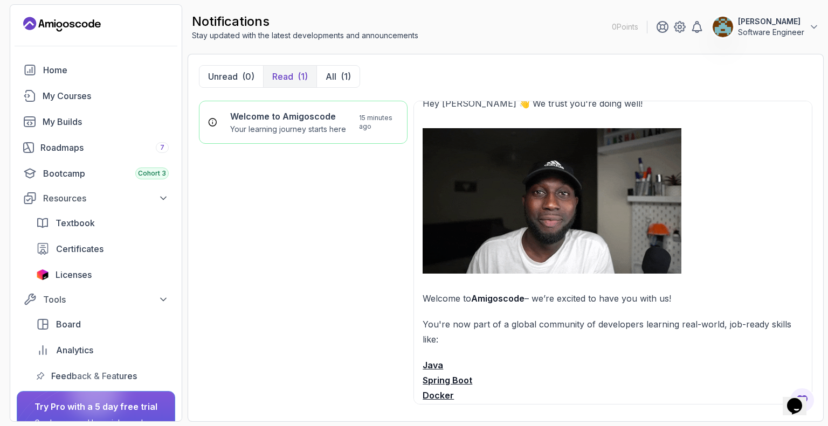
scroll to position [0, 0]
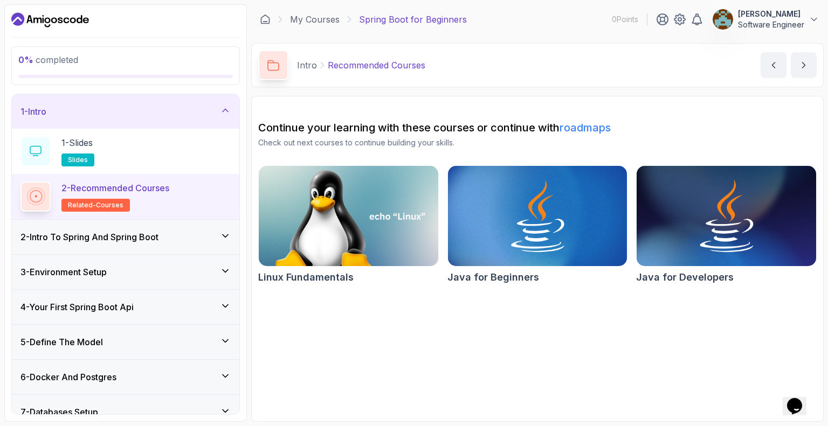
click at [225, 242] on div "2 - Intro To Spring And Spring Boot" at bounding box center [125, 237] width 210 height 13
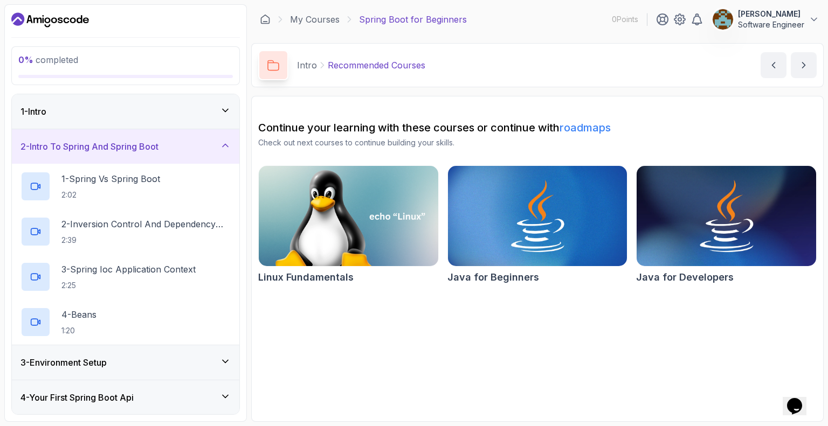
click at [223, 150] on icon at bounding box center [225, 145] width 11 height 11
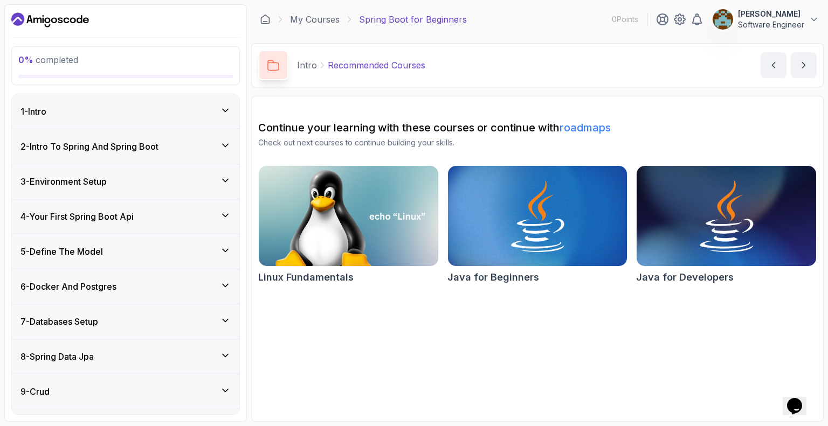
click at [225, 190] on div "3 - Environment Setup" at bounding box center [125, 181] width 227 height 34
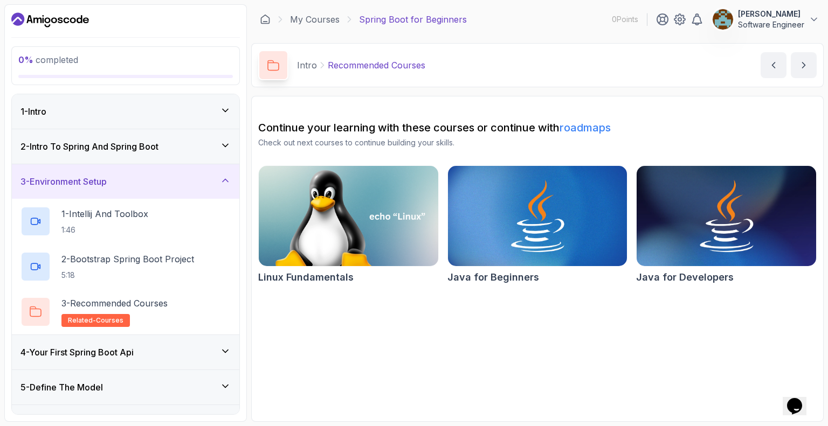
click at [225, 187] on div "3 - Environment Setup" at bounding box center [125, 181] width 210 height 13
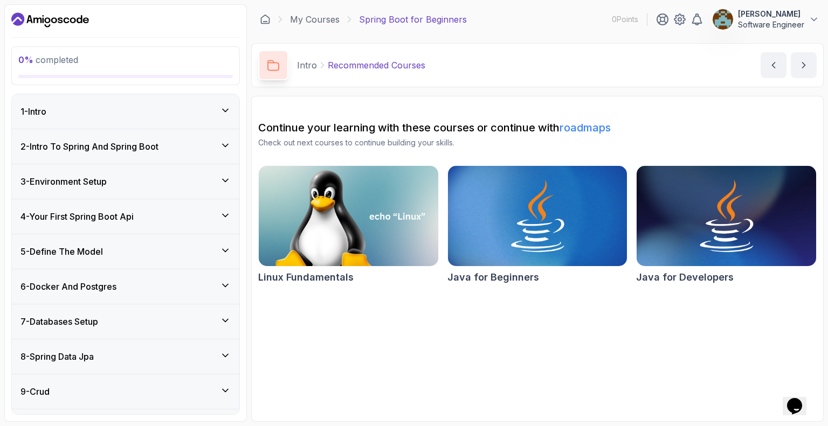
click at [230, 210] on icon at bounding box center [225, 215] width 11 height 11
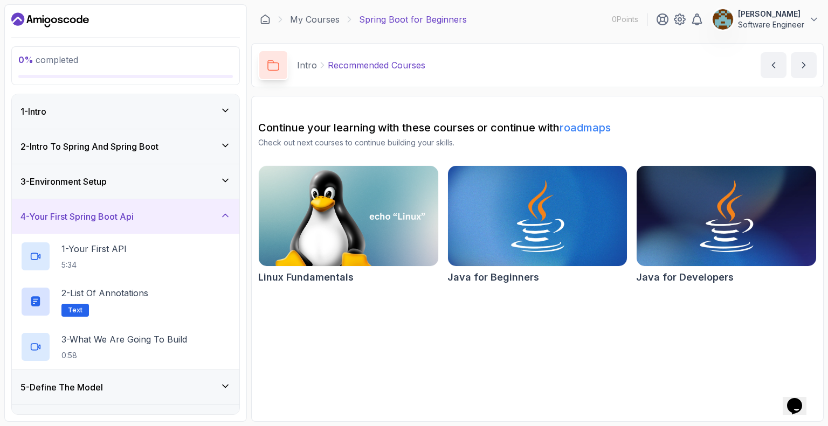
click at [230, 210] on icon at bounding box center [225, 215] width 11 height 11
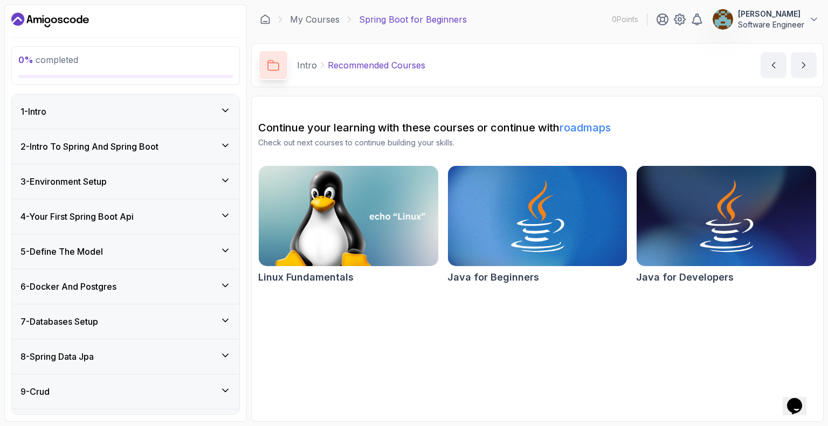
scroll to position [54, 0]
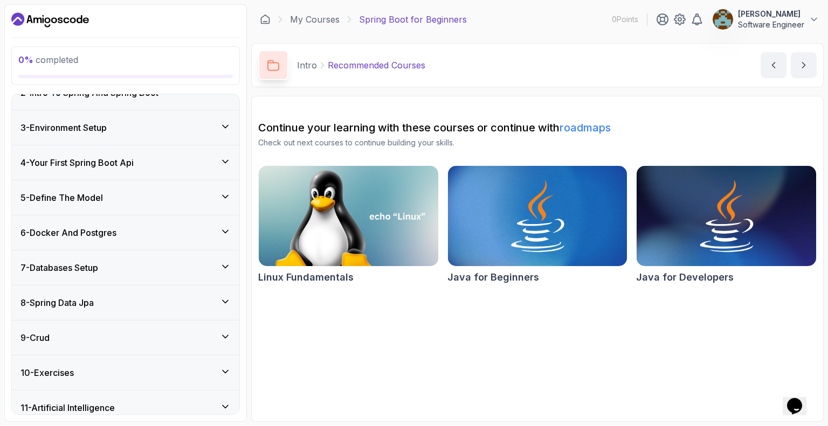
click at [228, 201] on div "5 - Define The Model" at bounding box center [125, 197] width 210 height 13
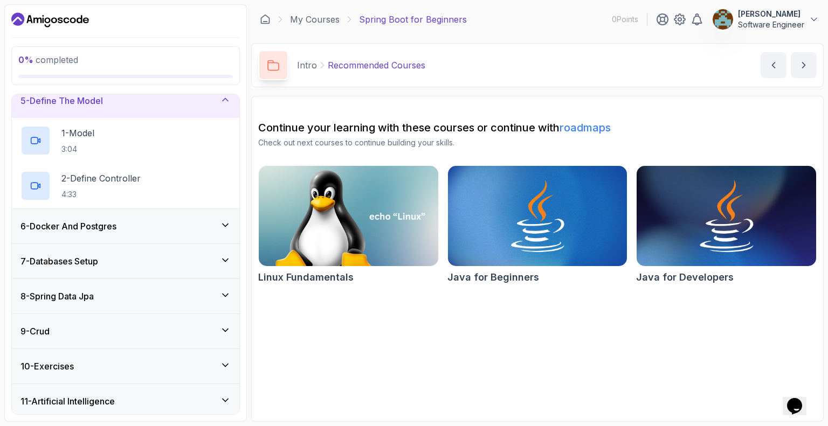
scroll to position [162, 0]
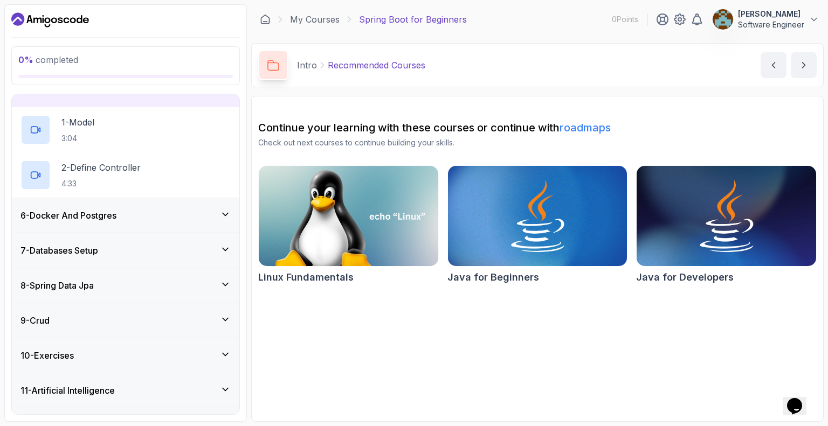
click at [224, 212] on icon at bounding box center [225, 214] width 11 height 11
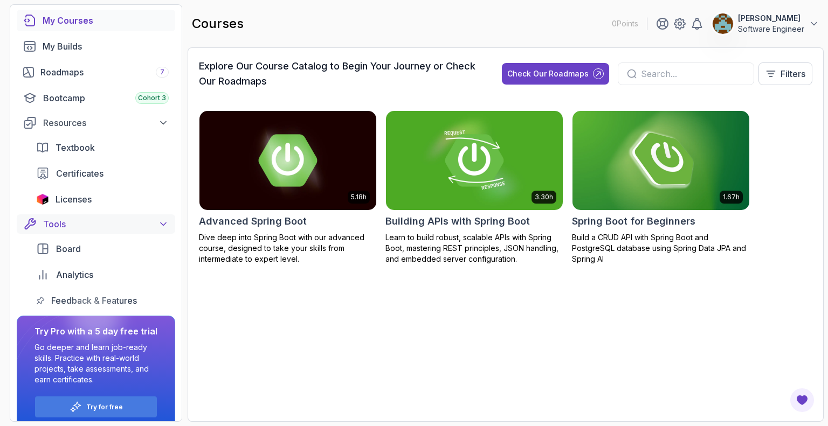
scroll to position [87, 0]
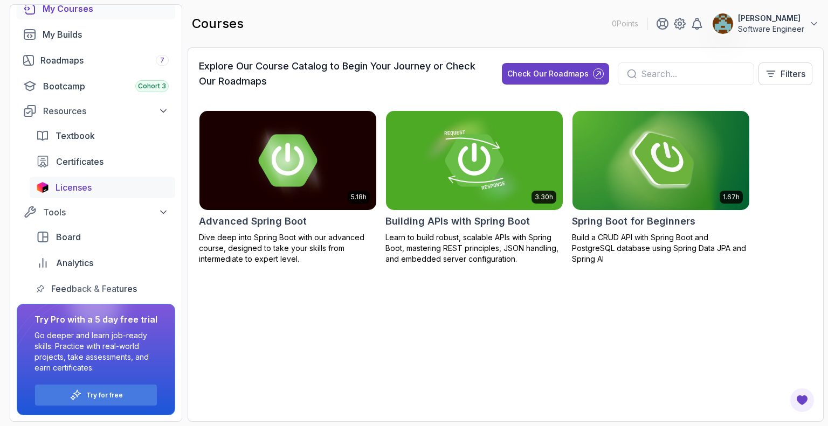
click at [88, 190] on span "Licenses" at bounding box center [73, 187] width 36 height 13
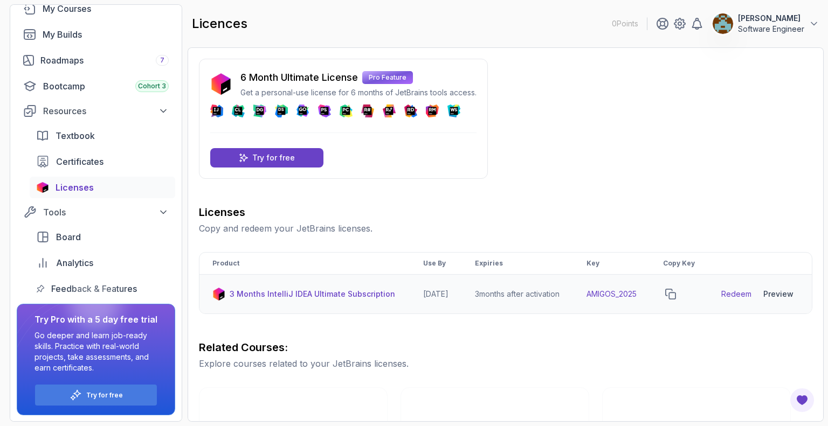
scroll to position [54, 0]
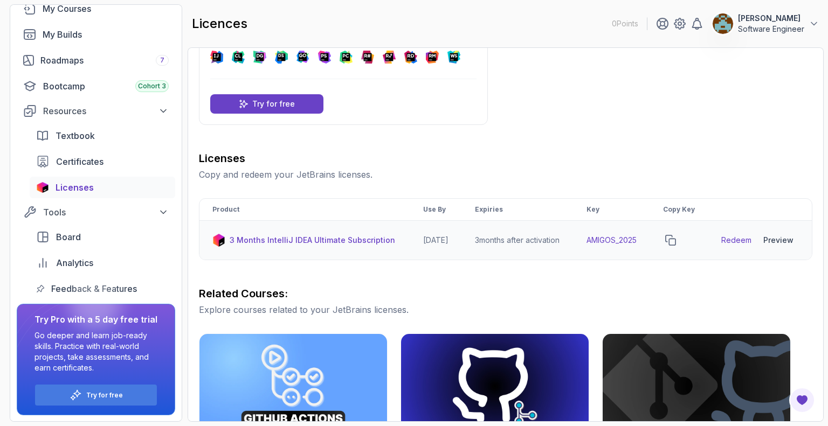
click at [740, 246] on link "Redeem" at bounding box center [736, 240] width 30 height 11
drag, startPoint x: 597, startPoint y: 247, endPoint x: 654, endPoint y: 242, distance: 57.3
click at [650, 242] on td "AMIGOS_2025" at bounding box center [611, 240] width 77 height 39
copy td "AMIGOS_2025"
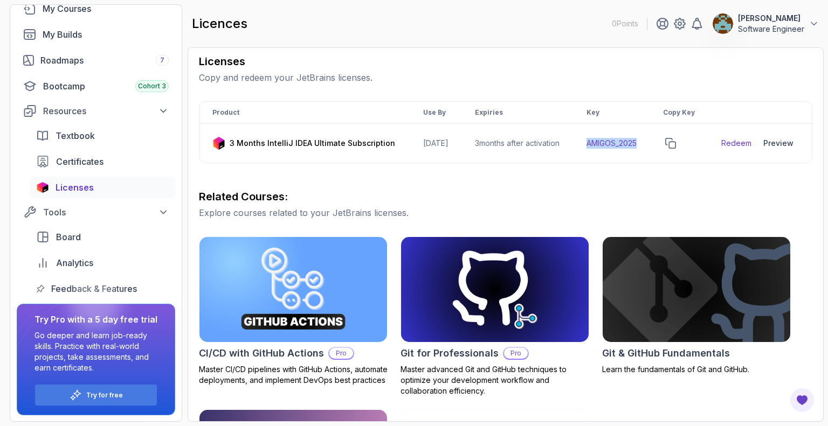
scroll to position [144, 0]
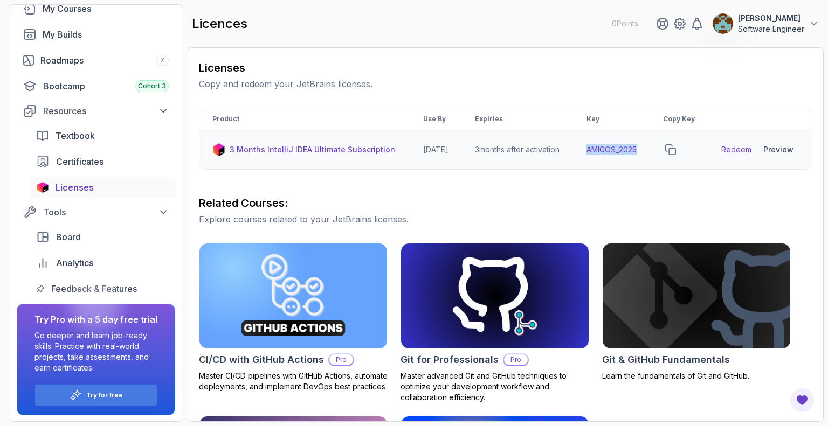
copy td "AMIGOS_2025"
click at [740, 155] on link "Redeem" at bounding box center [736, 149] width 30 height 11
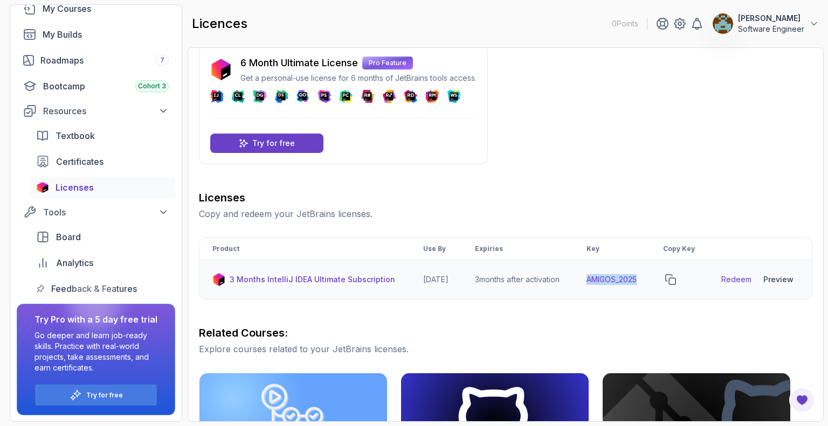
scroll to position [0, 0]
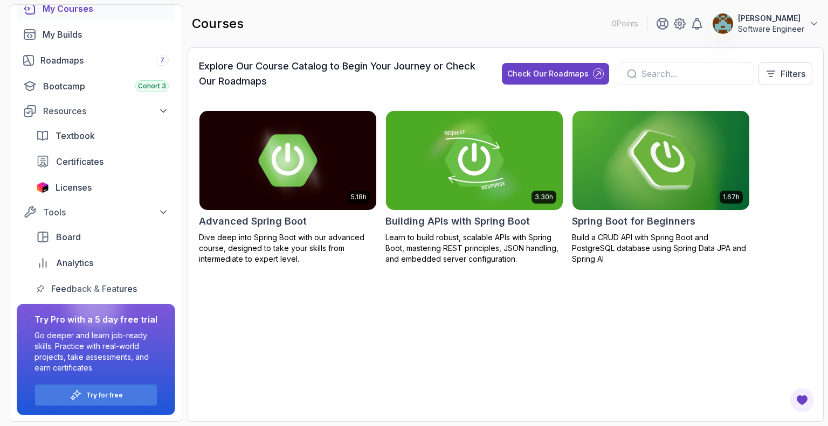
click at [649, 172] on img at bounding box center [660, 160] width 185 height 104
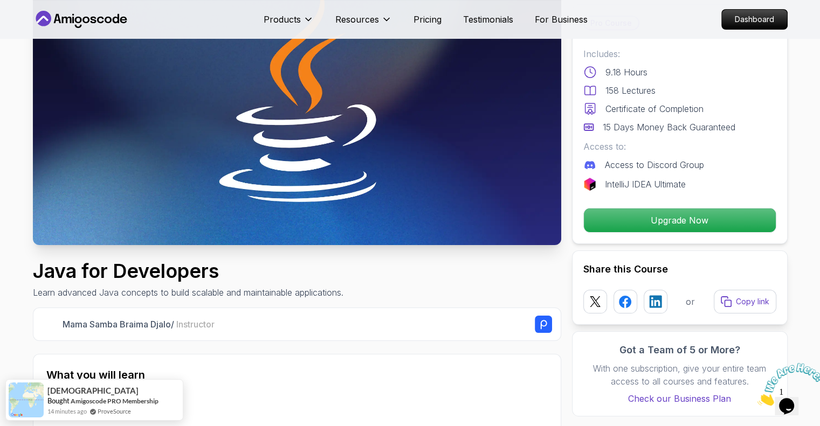
scroll to position [108, 0]
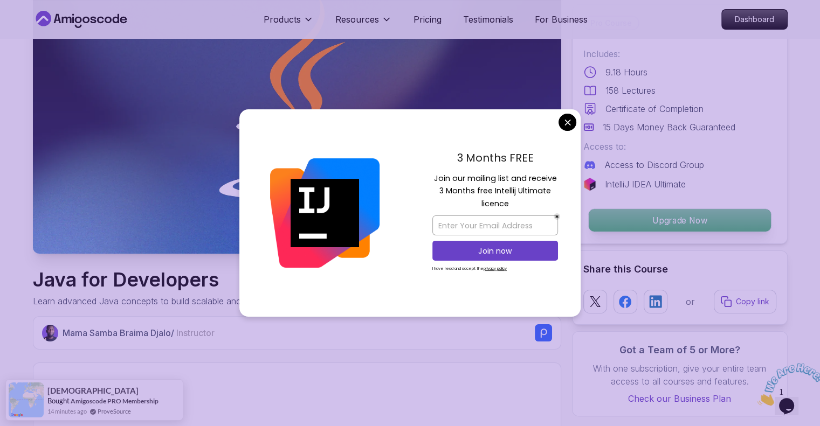
click at [695, 224] on p "Upgrade Now" at bounding box center [679, 220] width 182 height 23
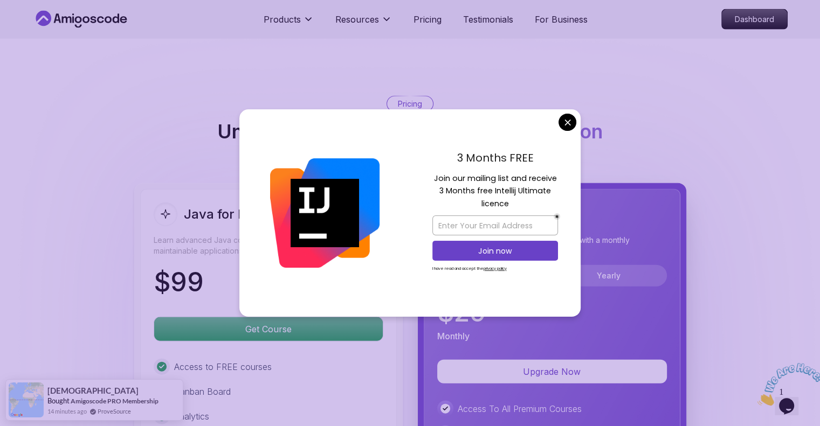
scroll to position [2502, 0]
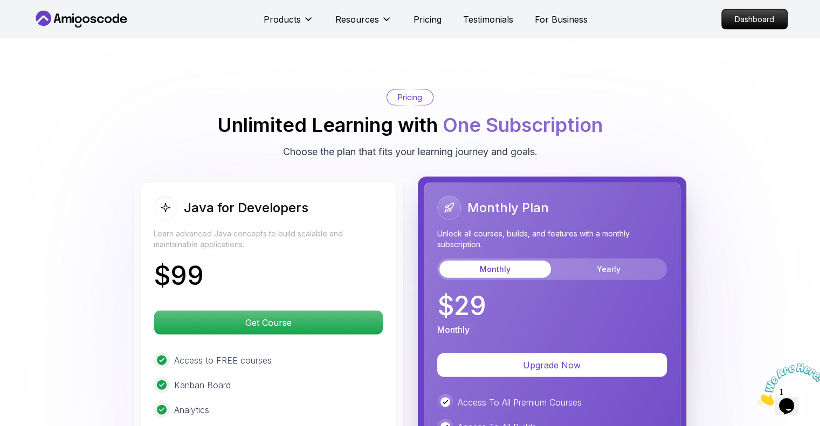
click at [568, 126] on body "Products Resources Pricing Testimonials For Business Dashboard Products Resourc…" at bounding box center [410, 234] width 820 height 5472
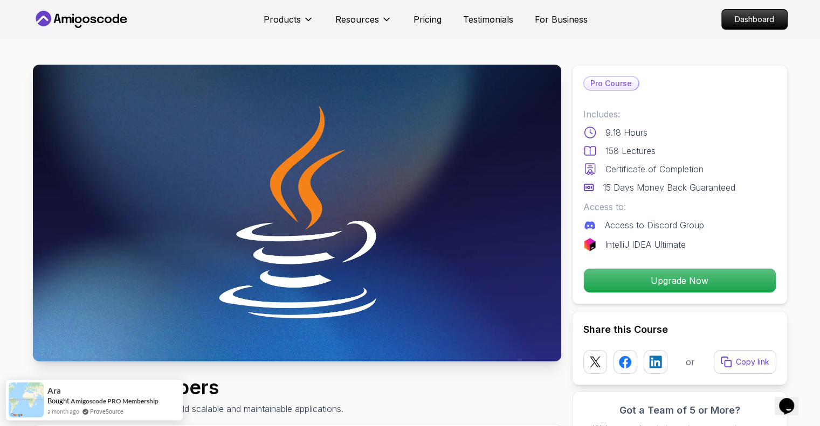
scroll to position [0, 0]
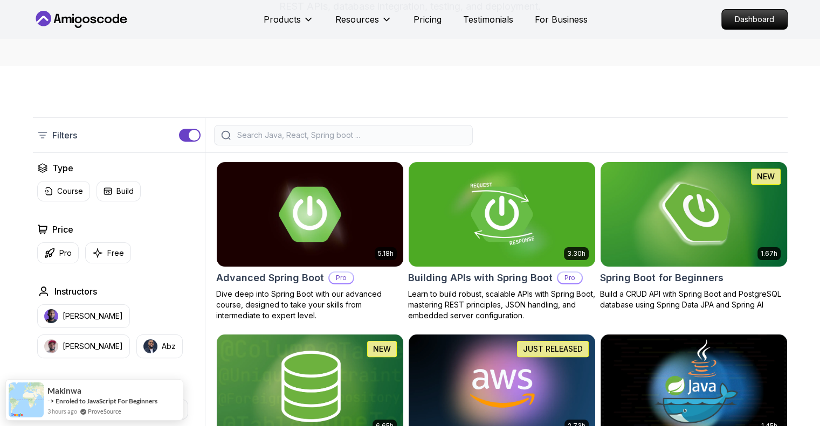
click at [713, 254] on img at bounding box center [693, 213] width 196 height 109
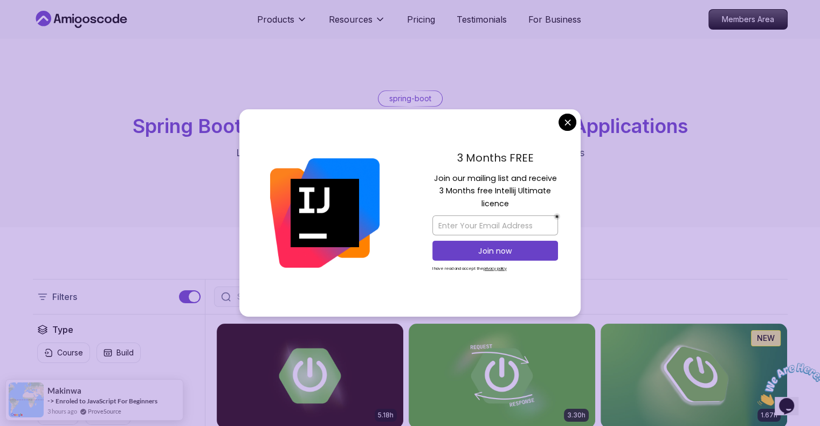
drag, startPoint x: 0, startPoint y: 0, endPoint x: 562, endPoint y: 121, distance: 574.9
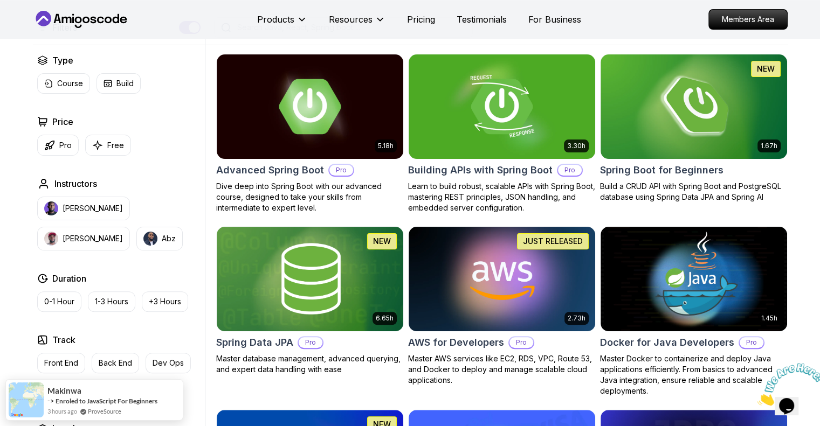
scroll to position [216, 0]
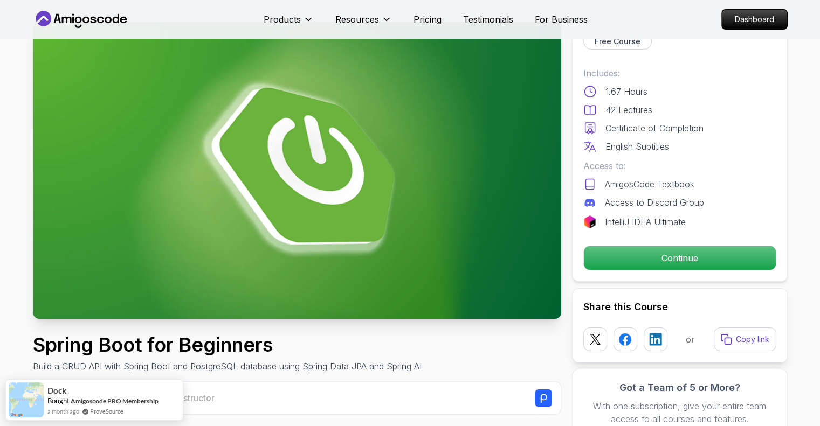
scroll to position [108, 0]
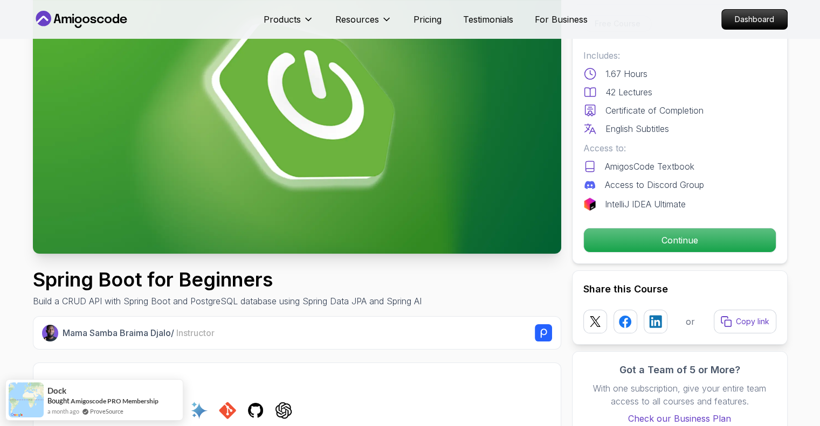
click at [586, 203] on img at bounding box center [589, 204] width 13 height 13
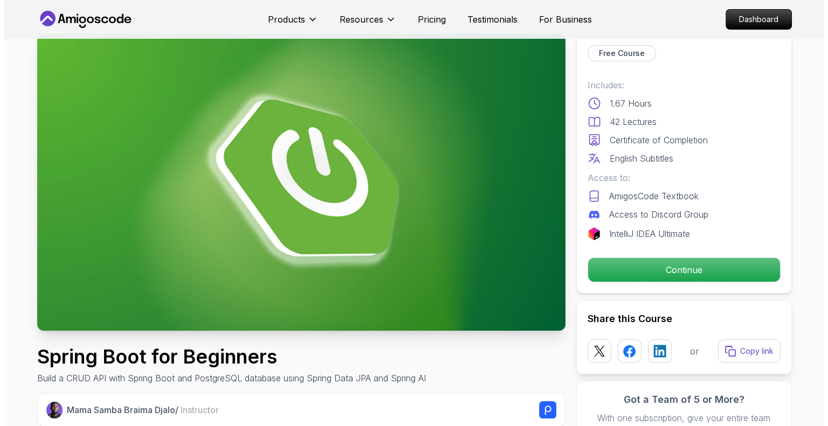
scroll to position [0, 0]
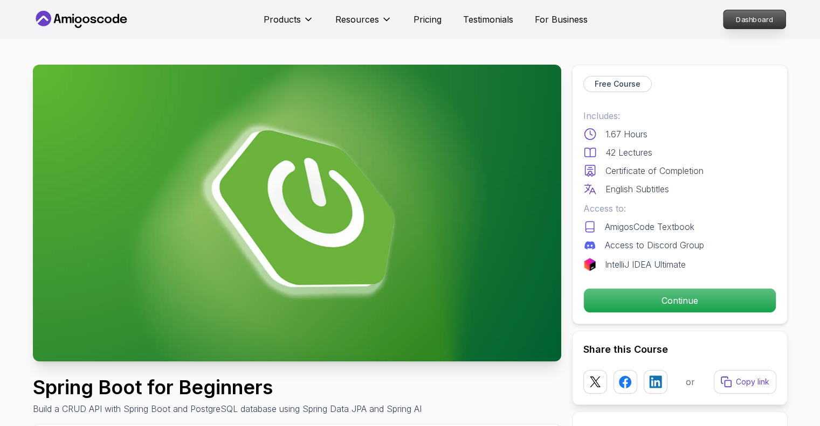
click at [776, 23] on p "Dashboard" at bounding box center [754, 19] width 62 height 18
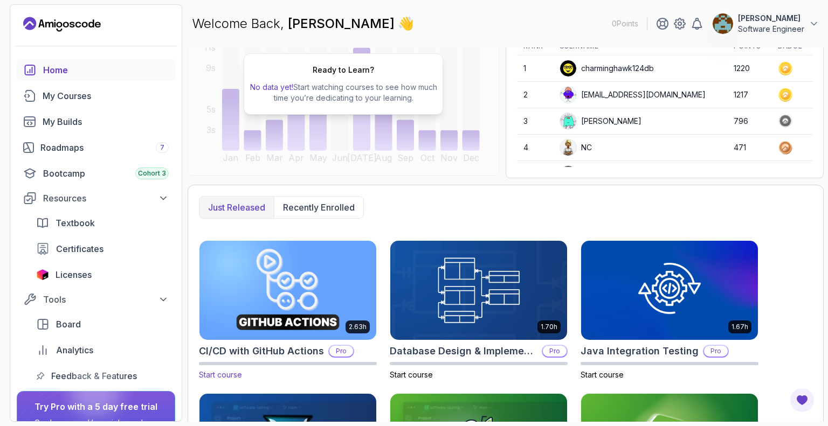
scroll to position [108, 0]
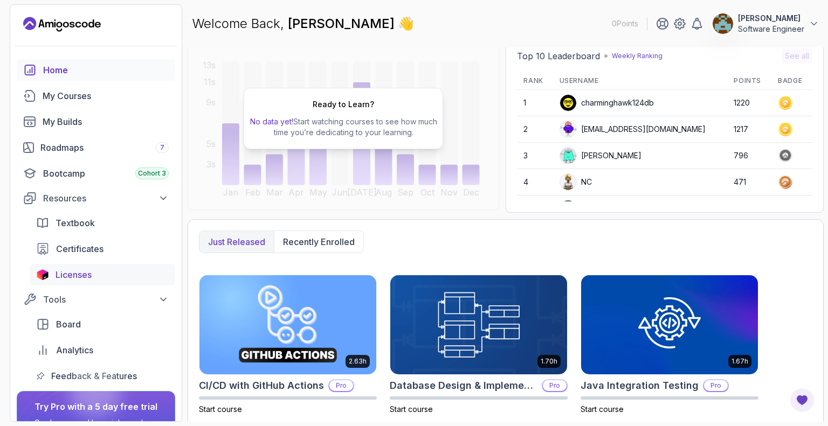
click at [93, 273] on div "Licenses" at bounding box center [111, 274] width 113 height 13
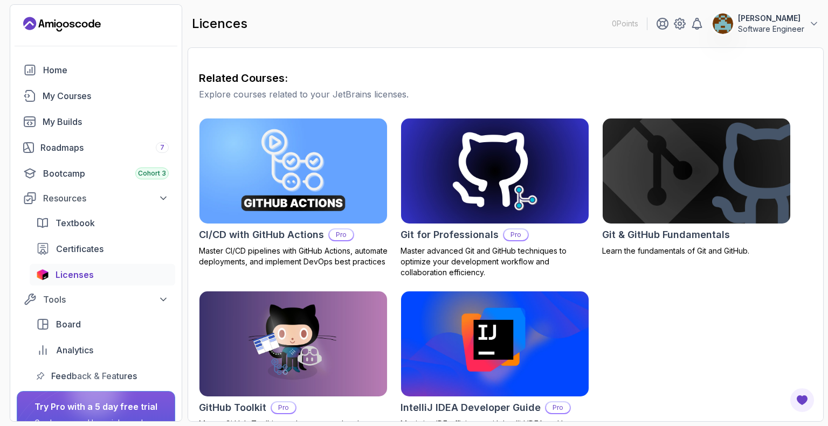
scroll to position [306, 0]
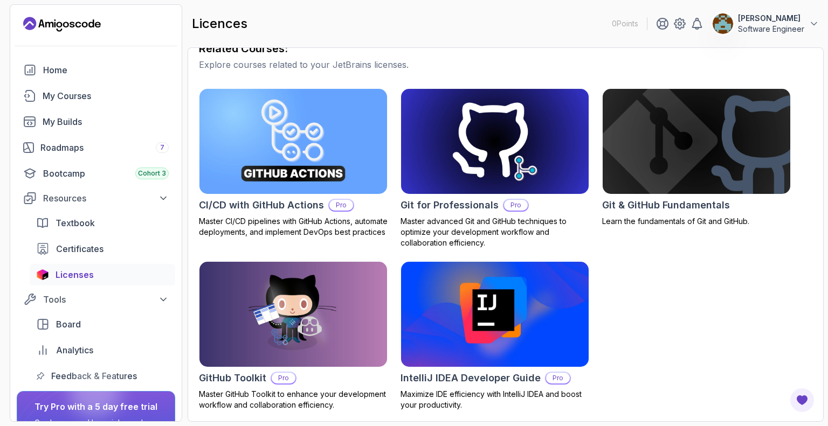
click at [474, 326] on img at bounding box center [494, 314] width 197 height 110
